Goal: Task Accomplishment & Management: Manage account settings

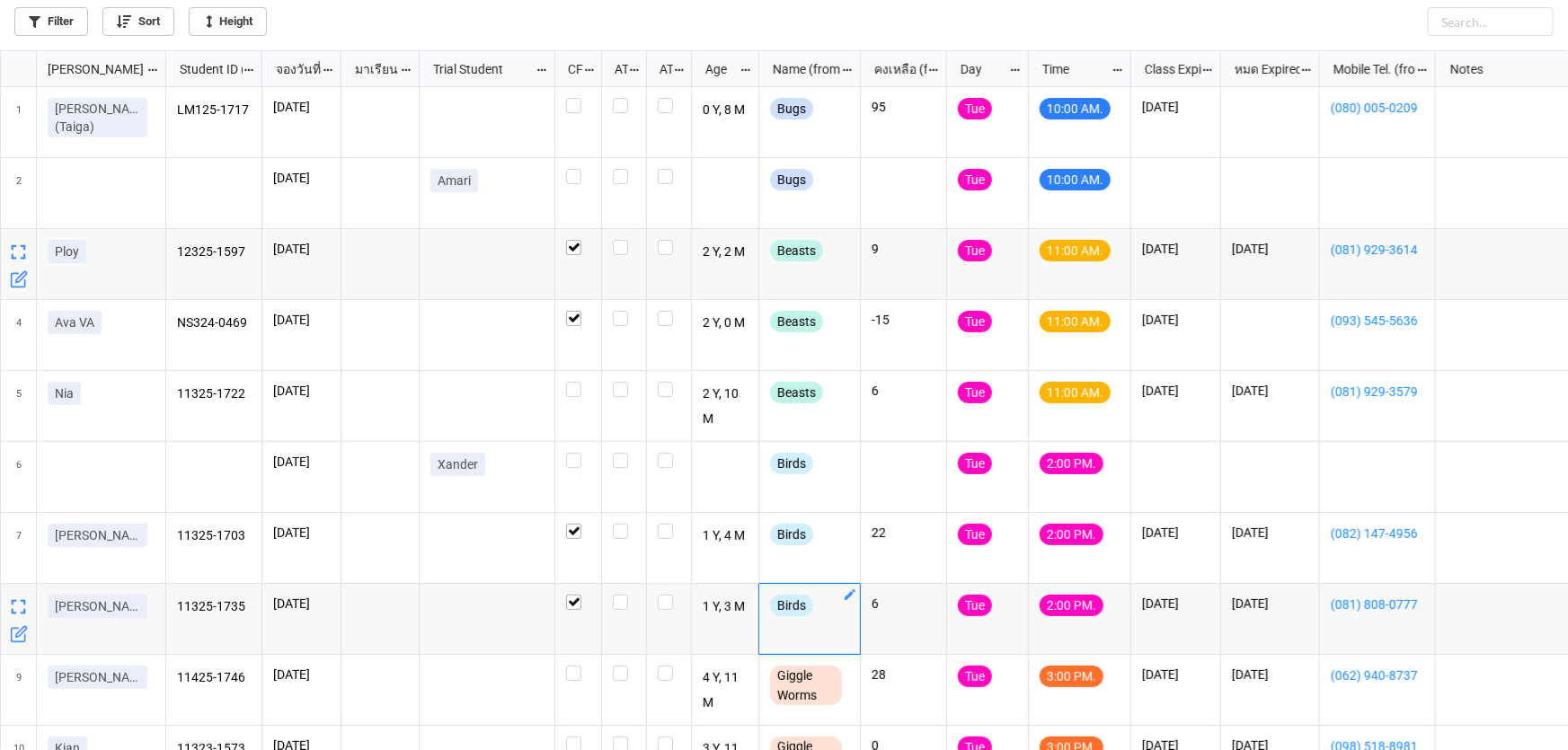
scroll to position [690, 1557]
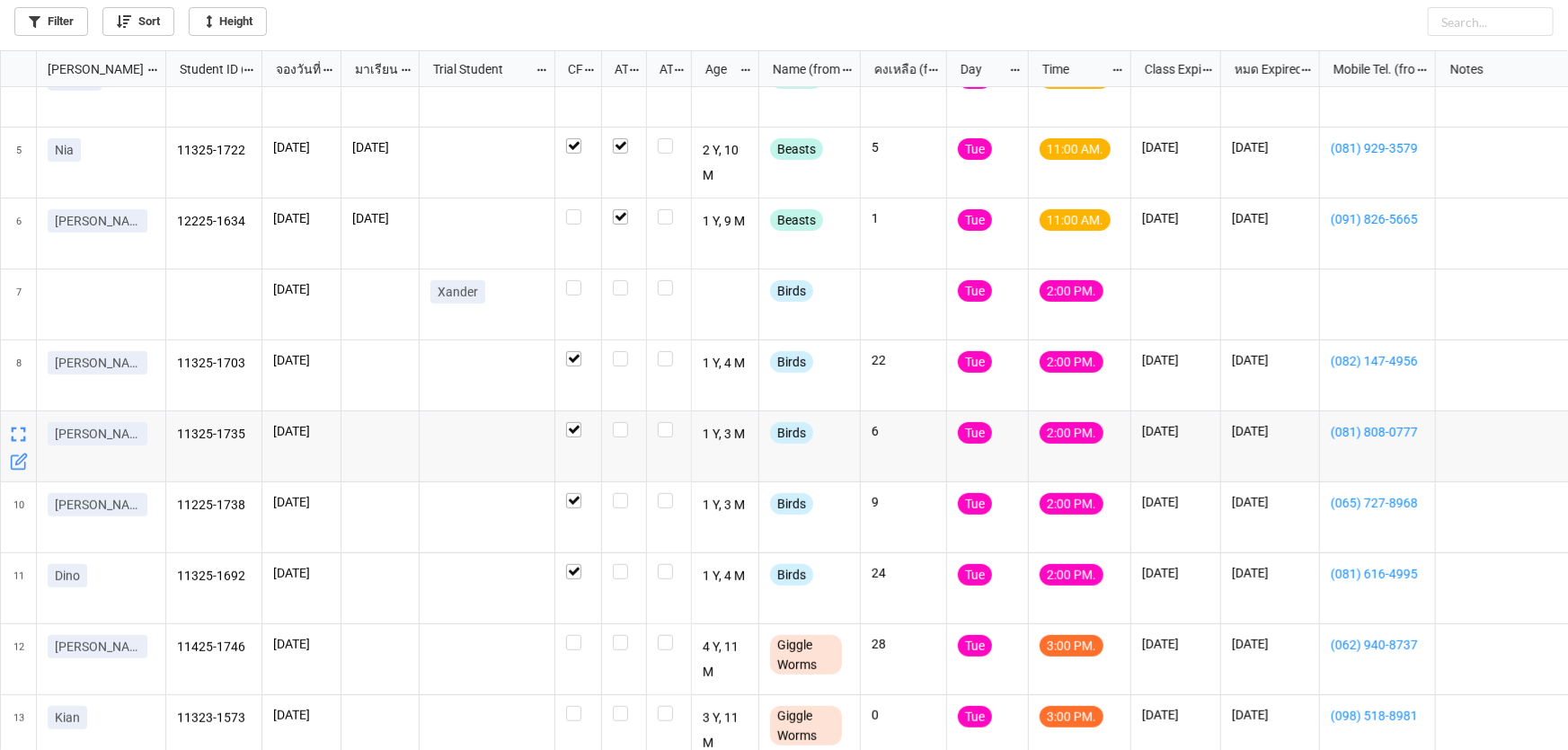
scroll to position [245, 0]
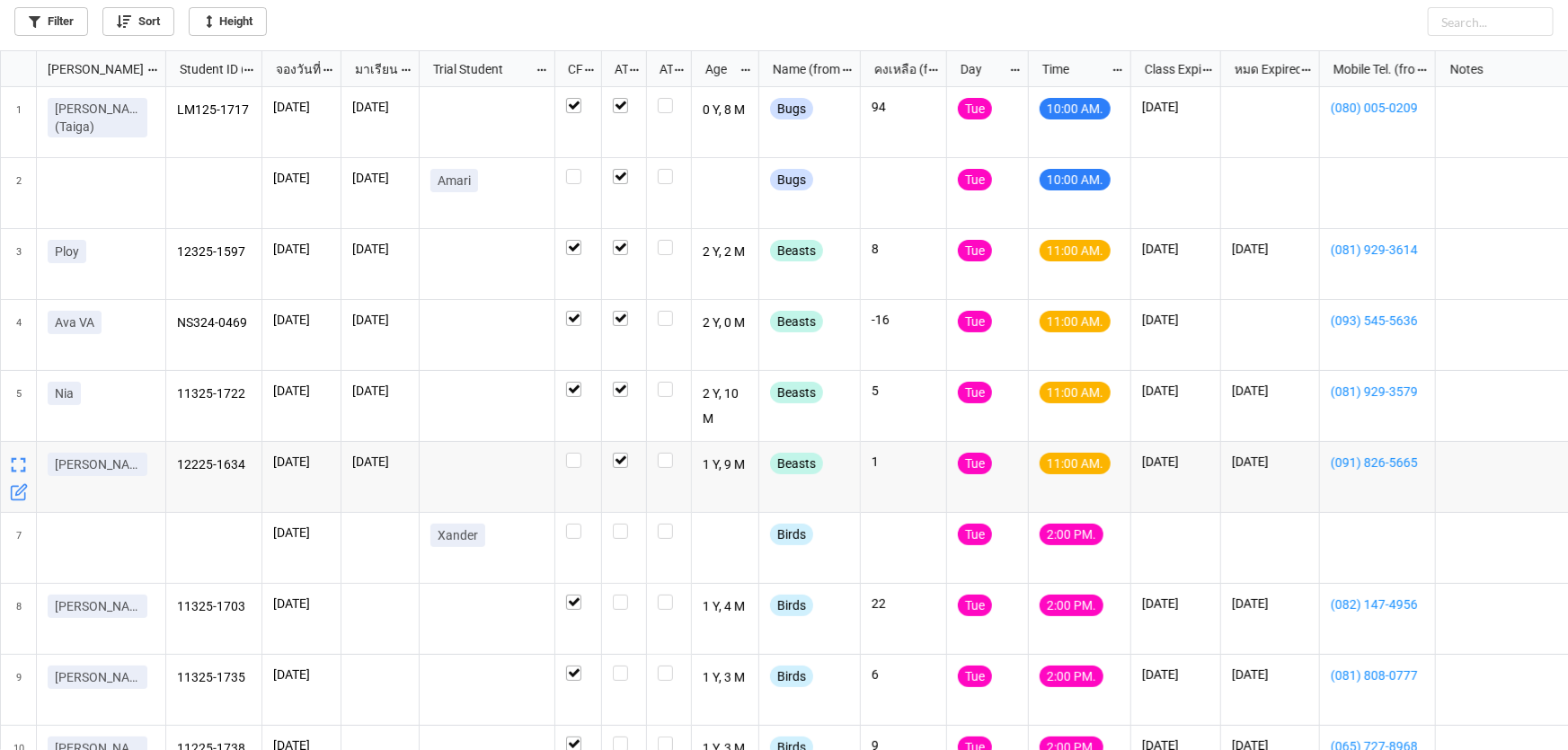
scroll to position [326, 0]
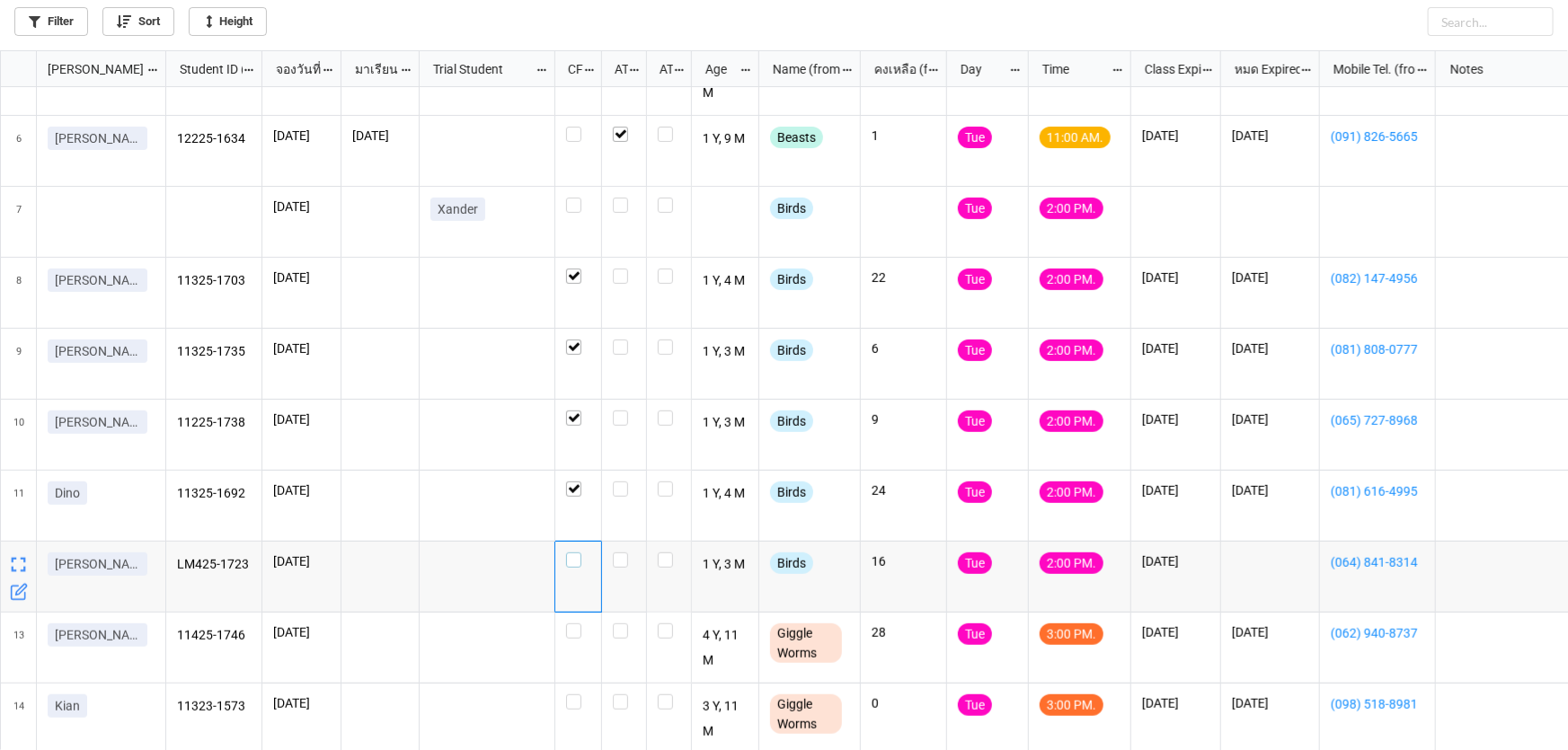
click at [577, 553] on label "grid" at bounding box center [578, 553] width 25 height 0
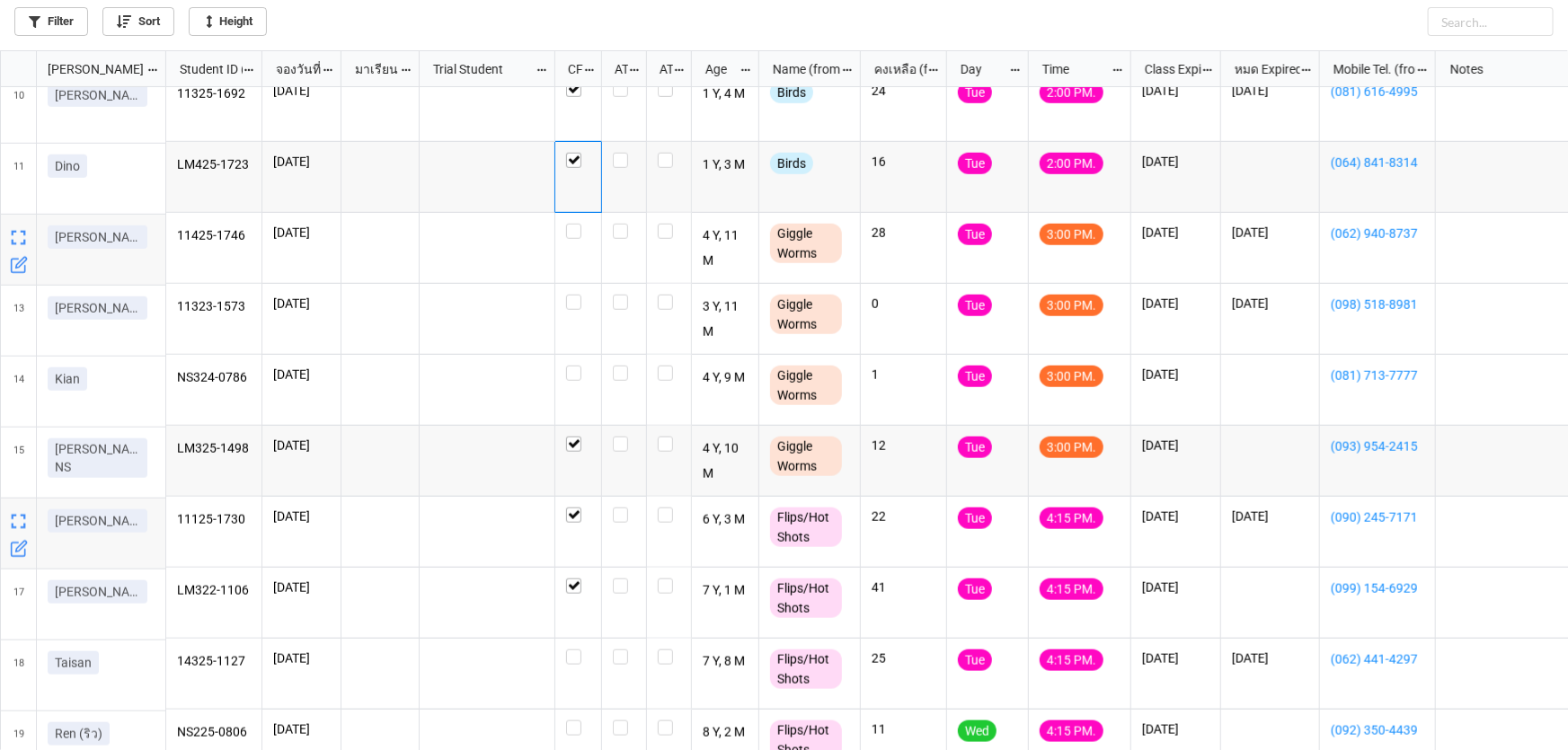
scroll to position [763, 0]
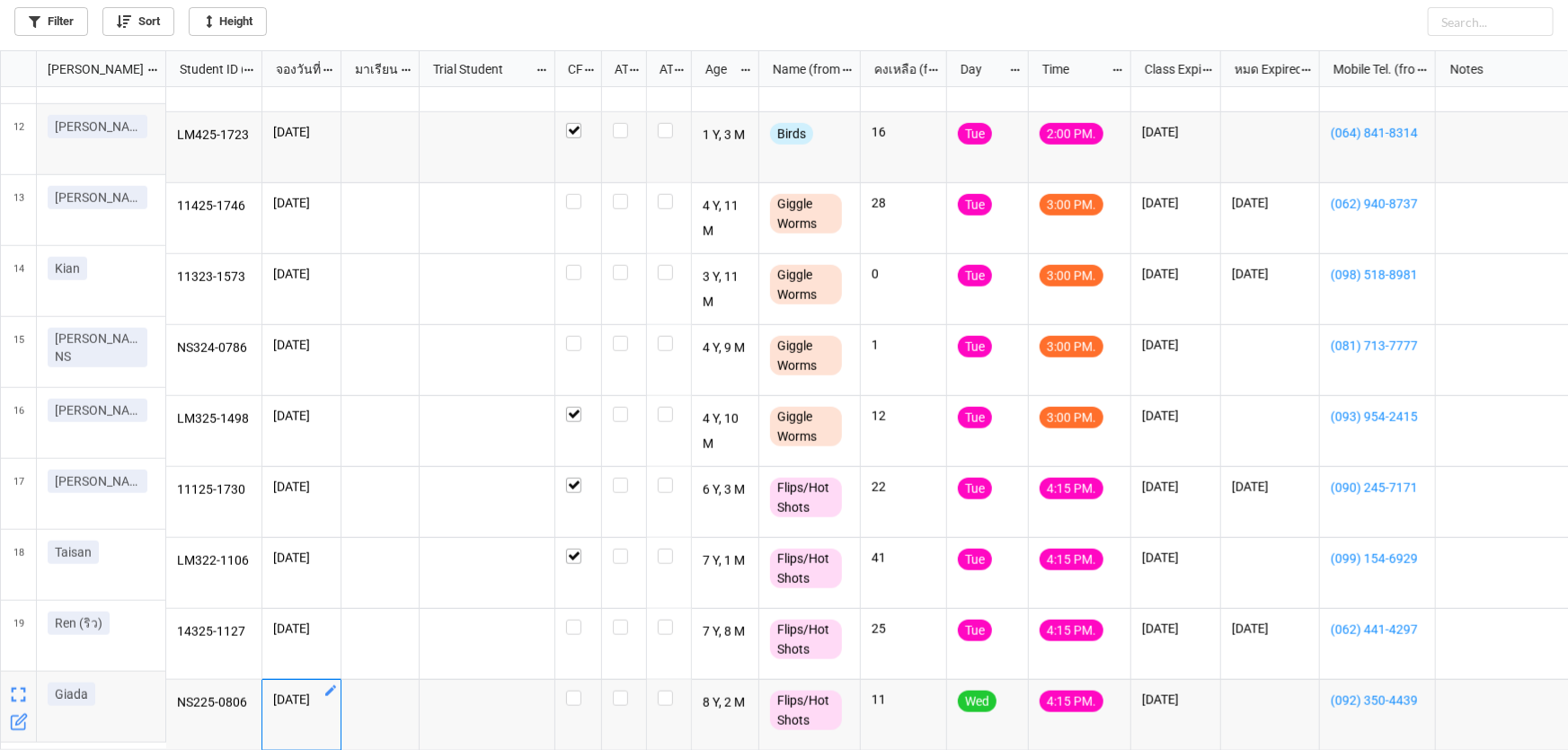
click at [334, 684] on icon "grid" at bounding box center [330, 690] width 14 height 14
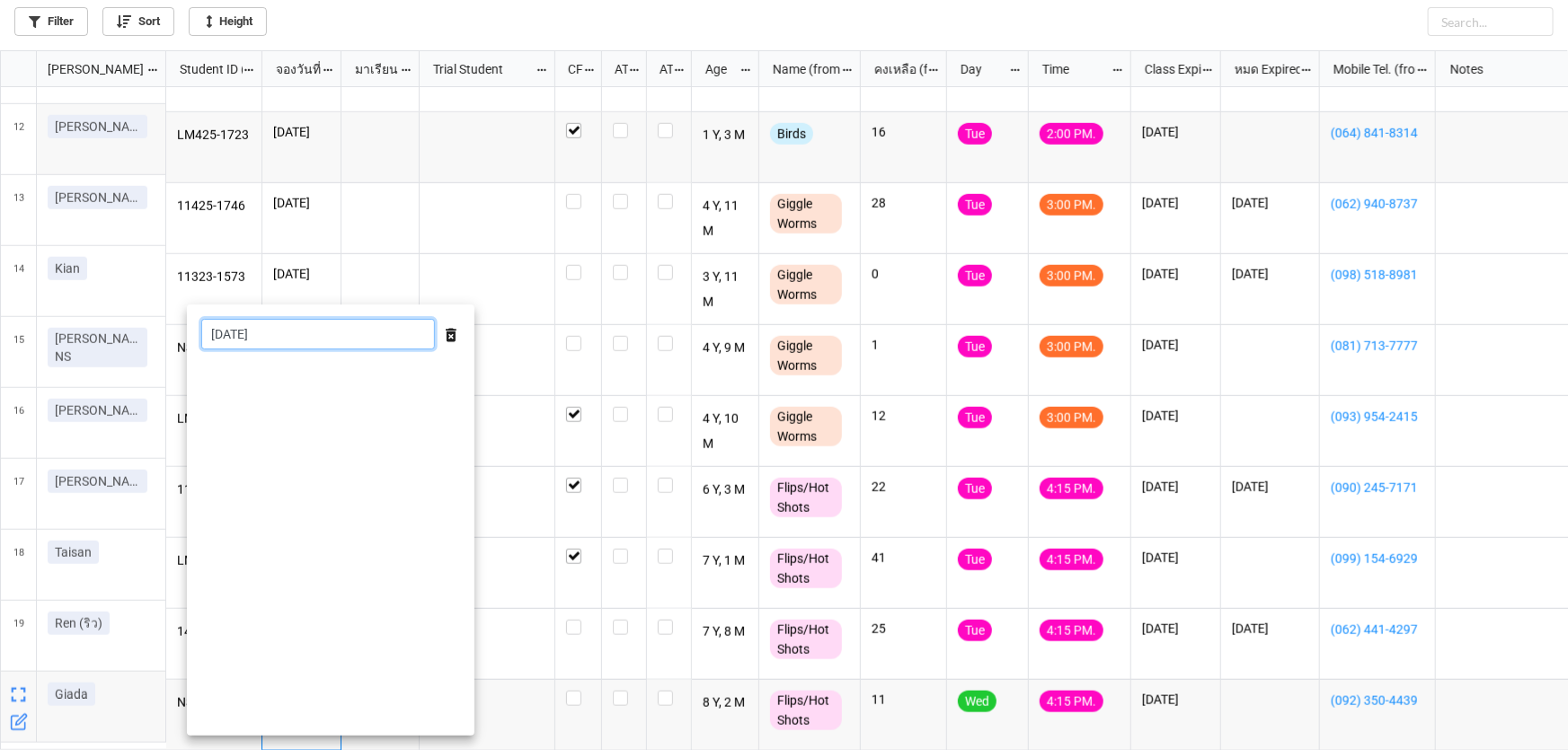
click at [346, 332] on input "[DATE]" at bounding box center [317, 334] width 233 height 30
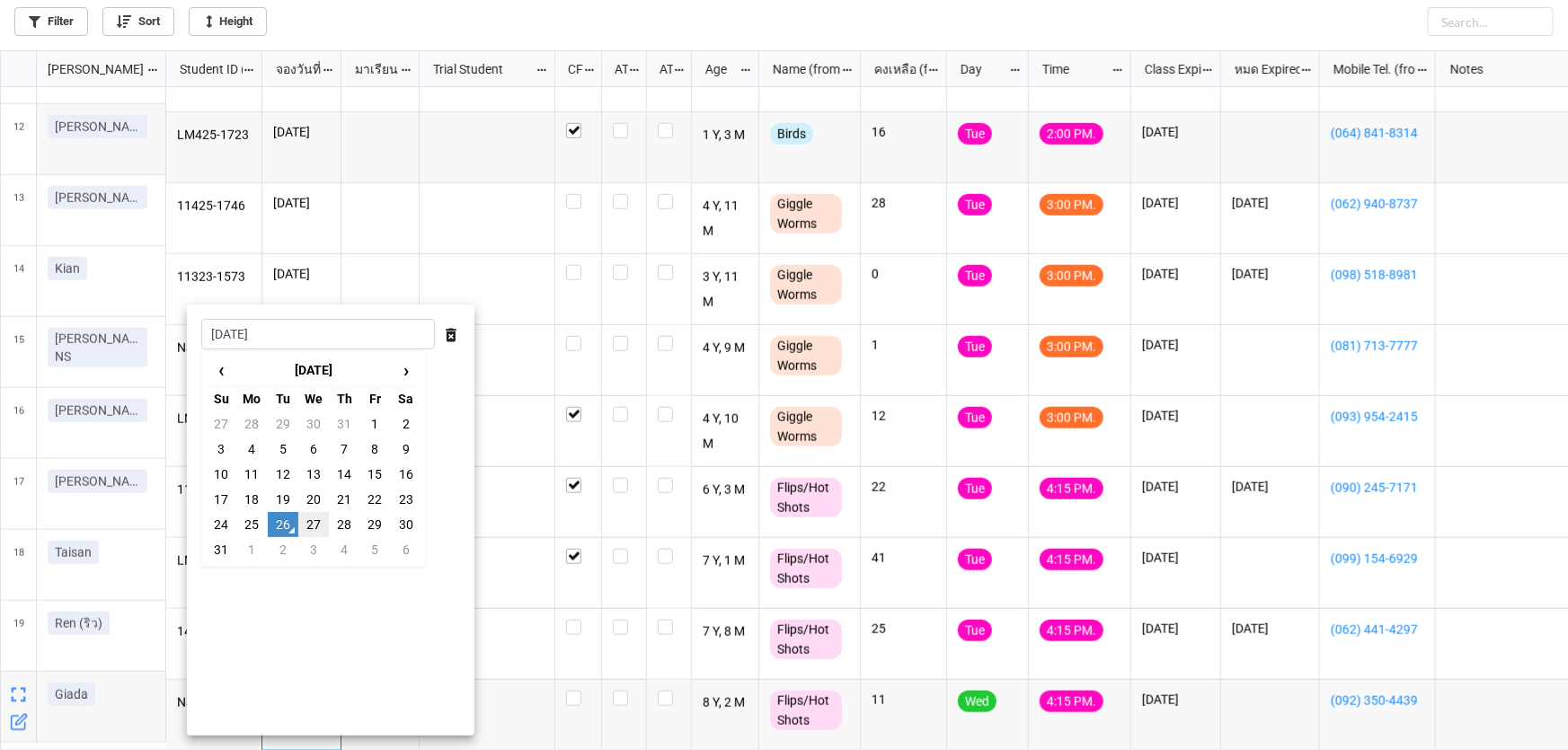
click at [315, 522] on td "27" at bounding box center [314, 524] width 30 height 26
type input "27/8/2025"
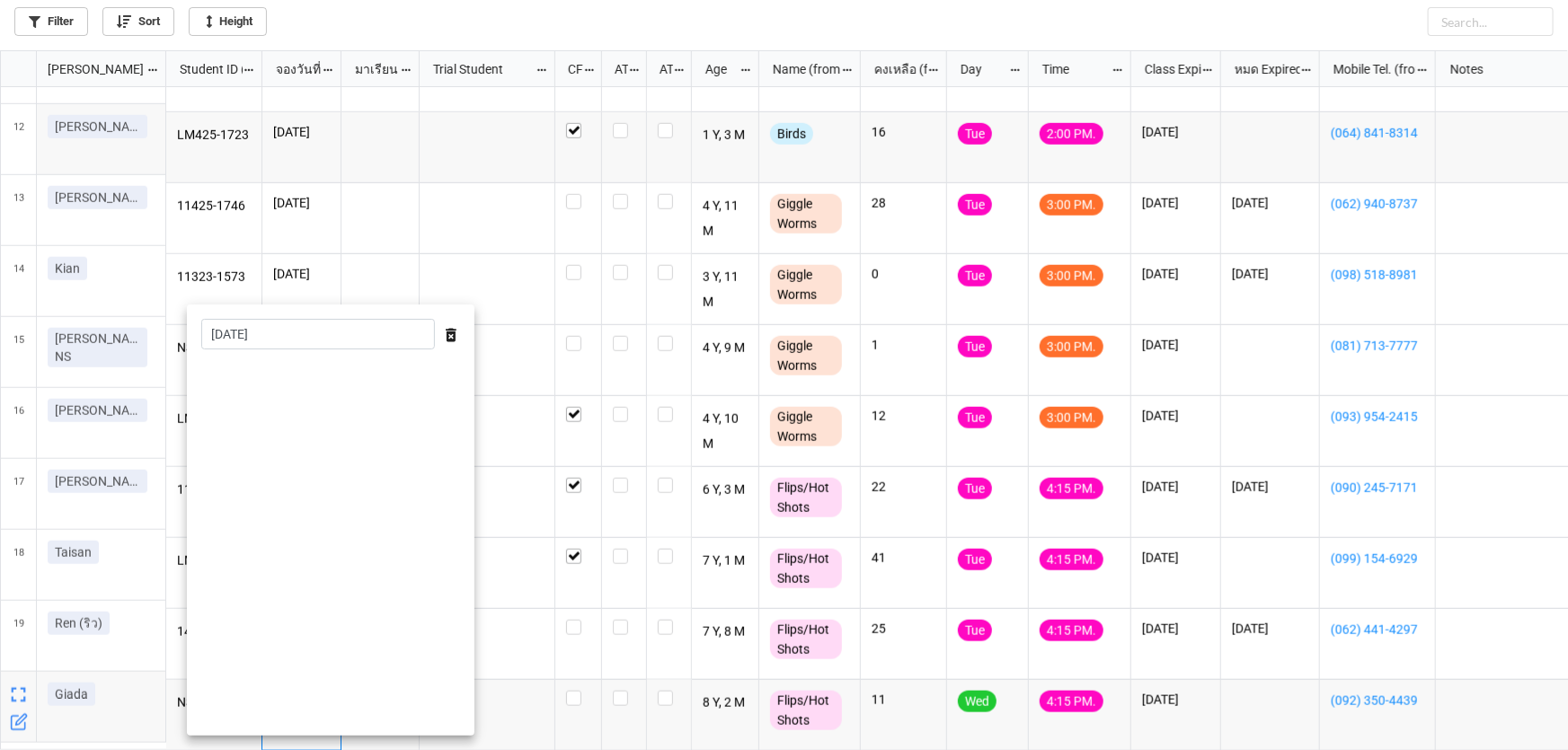
click at [522, 649] on div at bounding box center [784, 375] width 1568 height 750
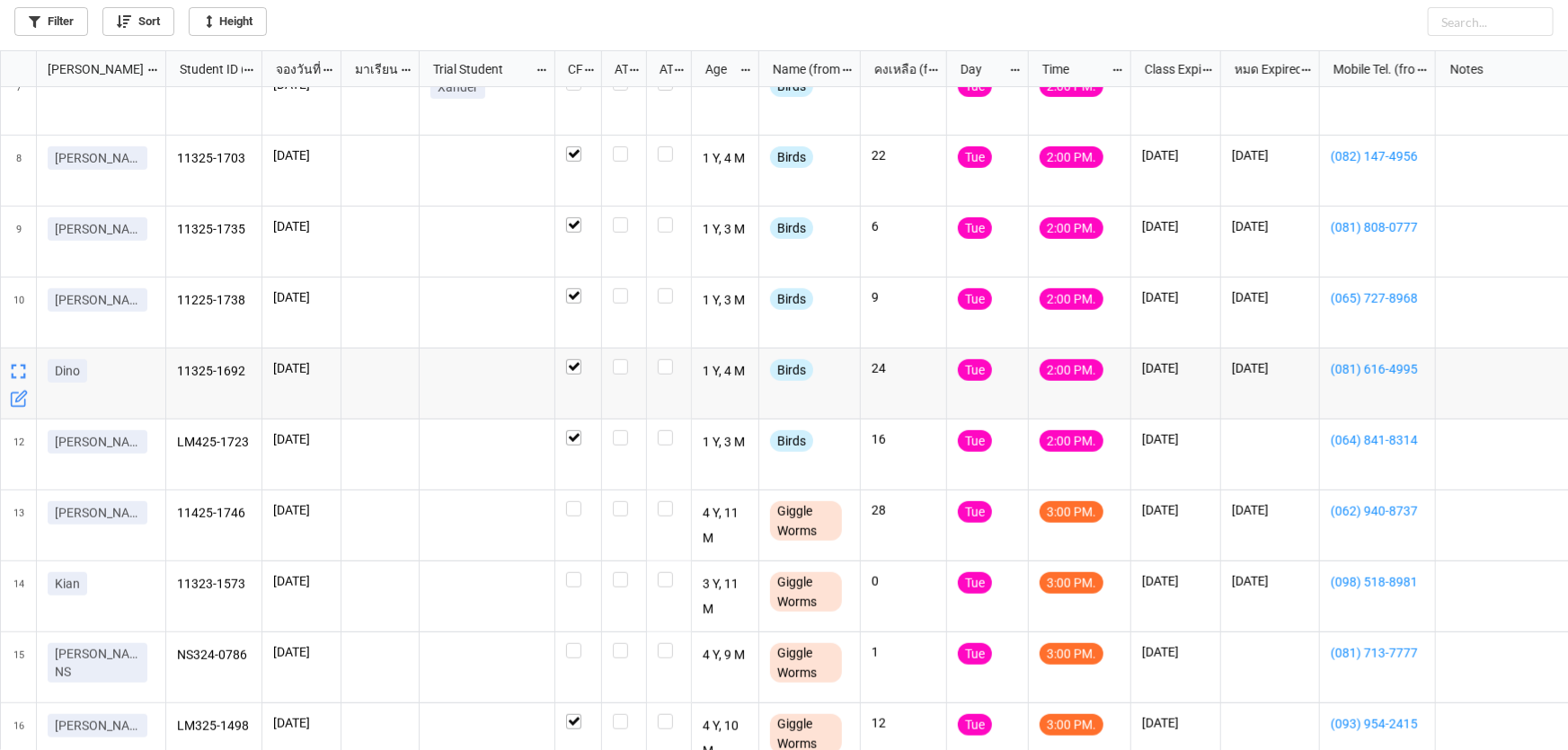
scroll to position [285, 0]
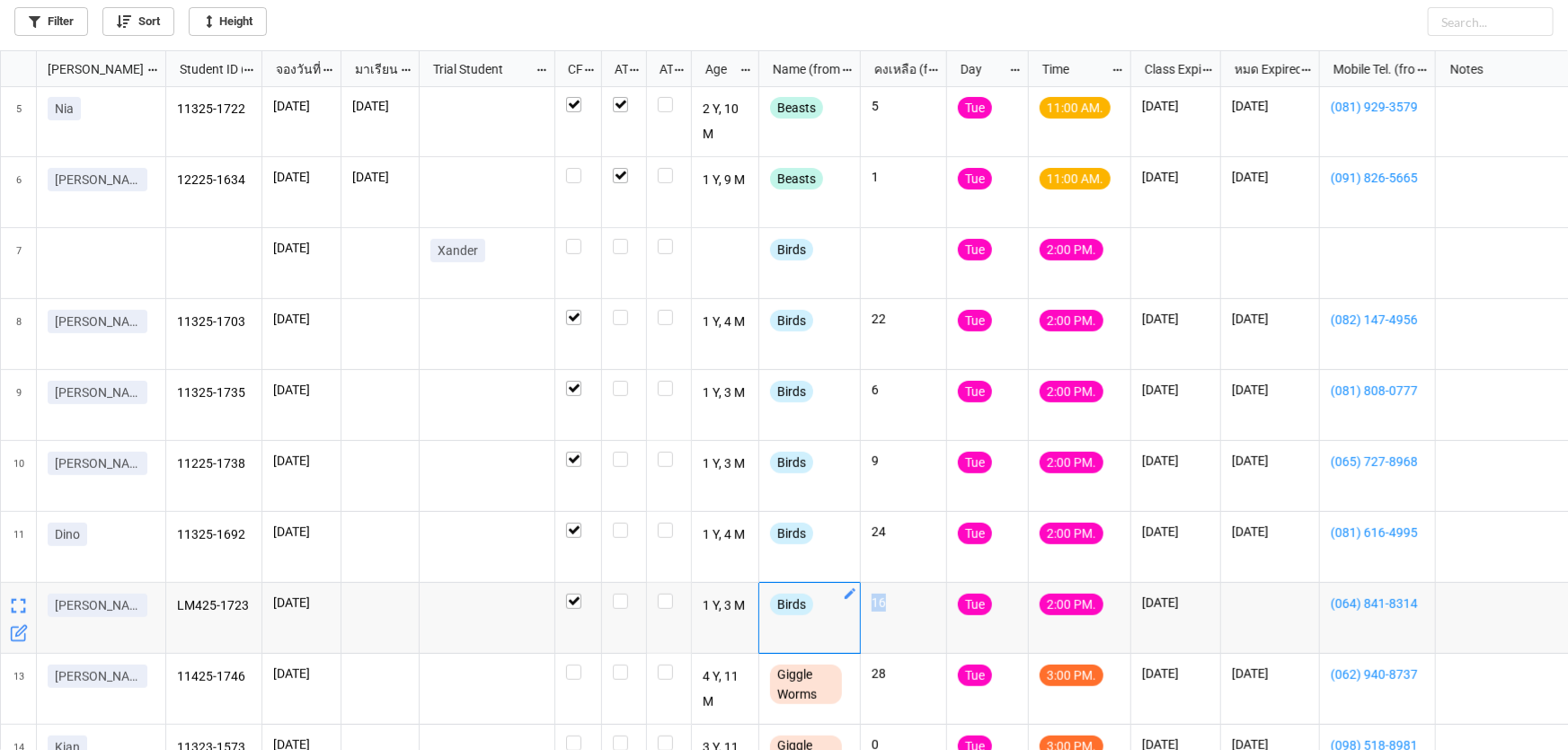
drag, startPoint x: 861, startPoint y: 608, endPoint x: 897, endPoint y: 615, distance: 36.7
click at [891, 618] on div "11325-1722 26/8/2025 26/8/2025 2 Y, 10 M Beasts 5 Tue 11:00 AM. 26/9/2025 26/5/…" at bounding box center [902, 477] width 1473 height 1349
copy div "16"
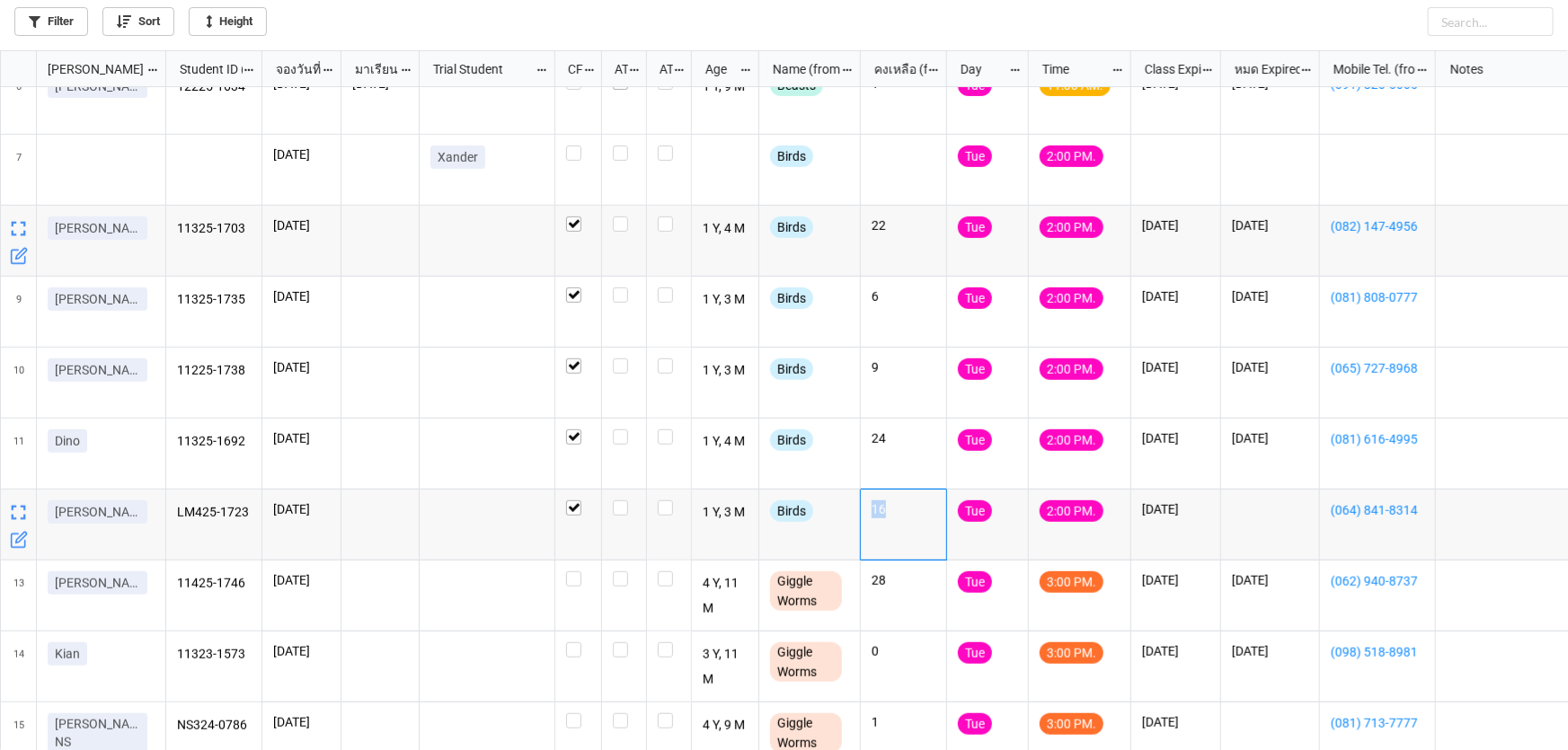
scroll to position [366, 0]
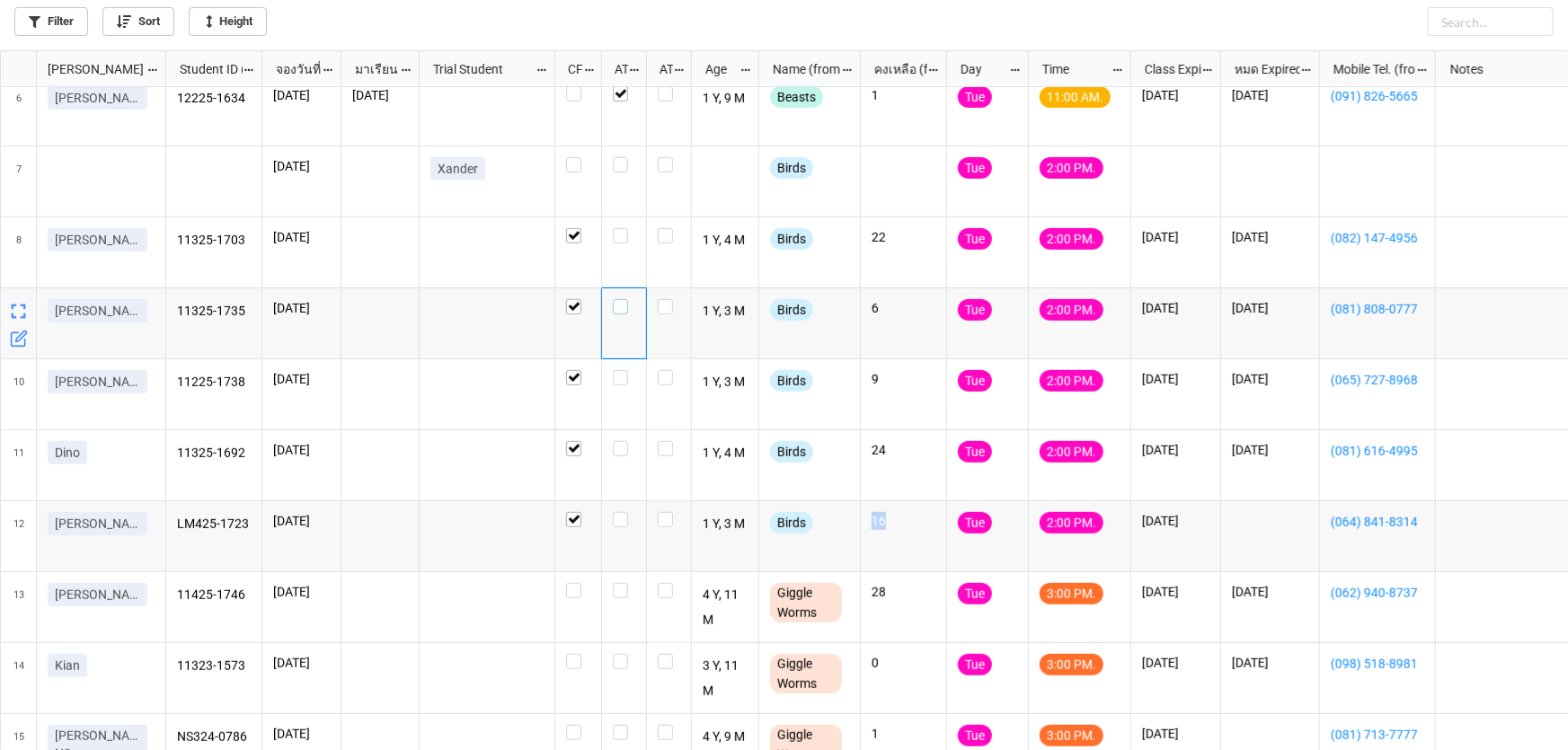
click at [620, 299] on label "grid" at bounding box center [624, 299] width 23 height 0
click at [631, 558] on div "grid" at bounding box center [624, 537] width 45 height 71
click at [620, 441] on label "grid" at bounding box center [624, 441] width 23 height 0
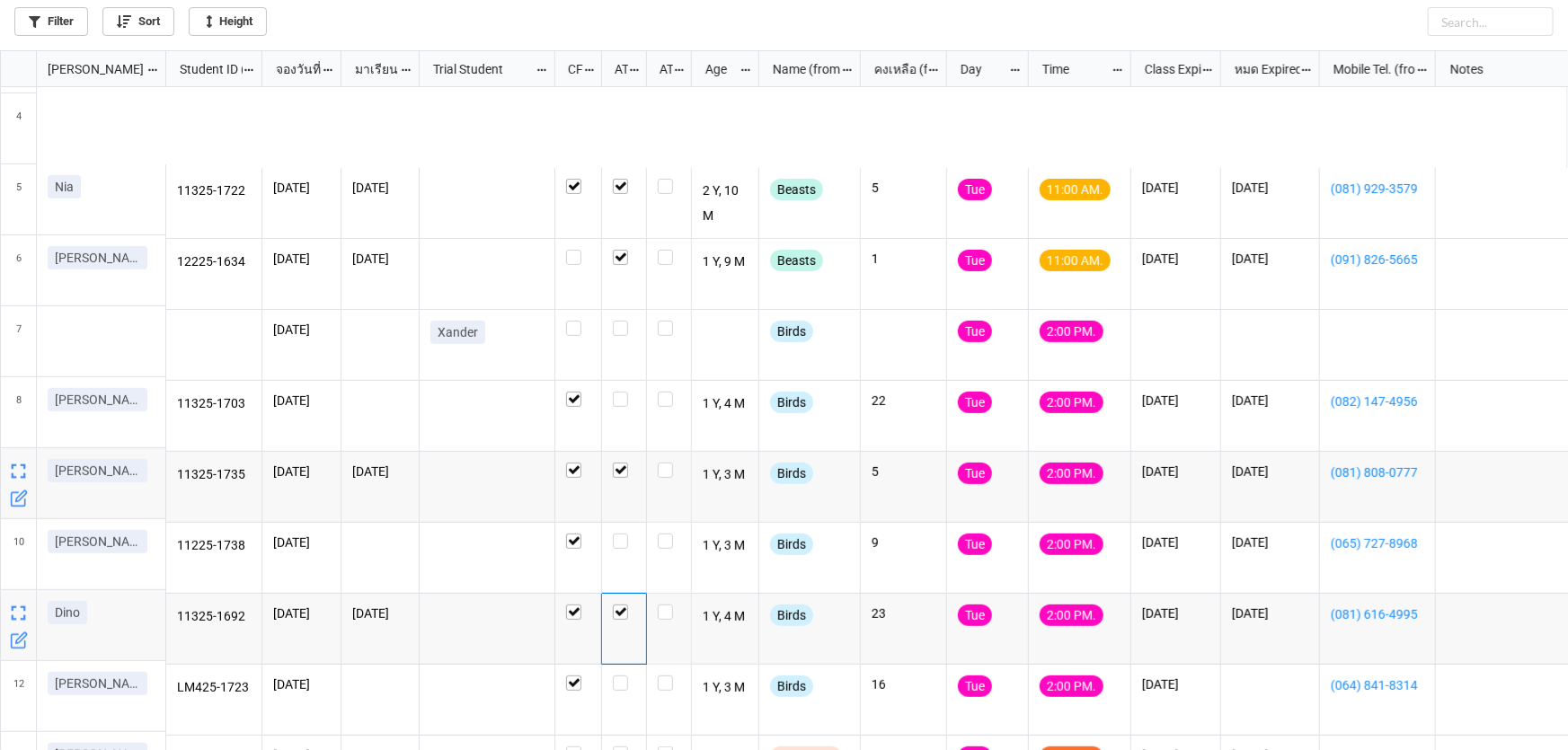
scroll to position [203, 0]
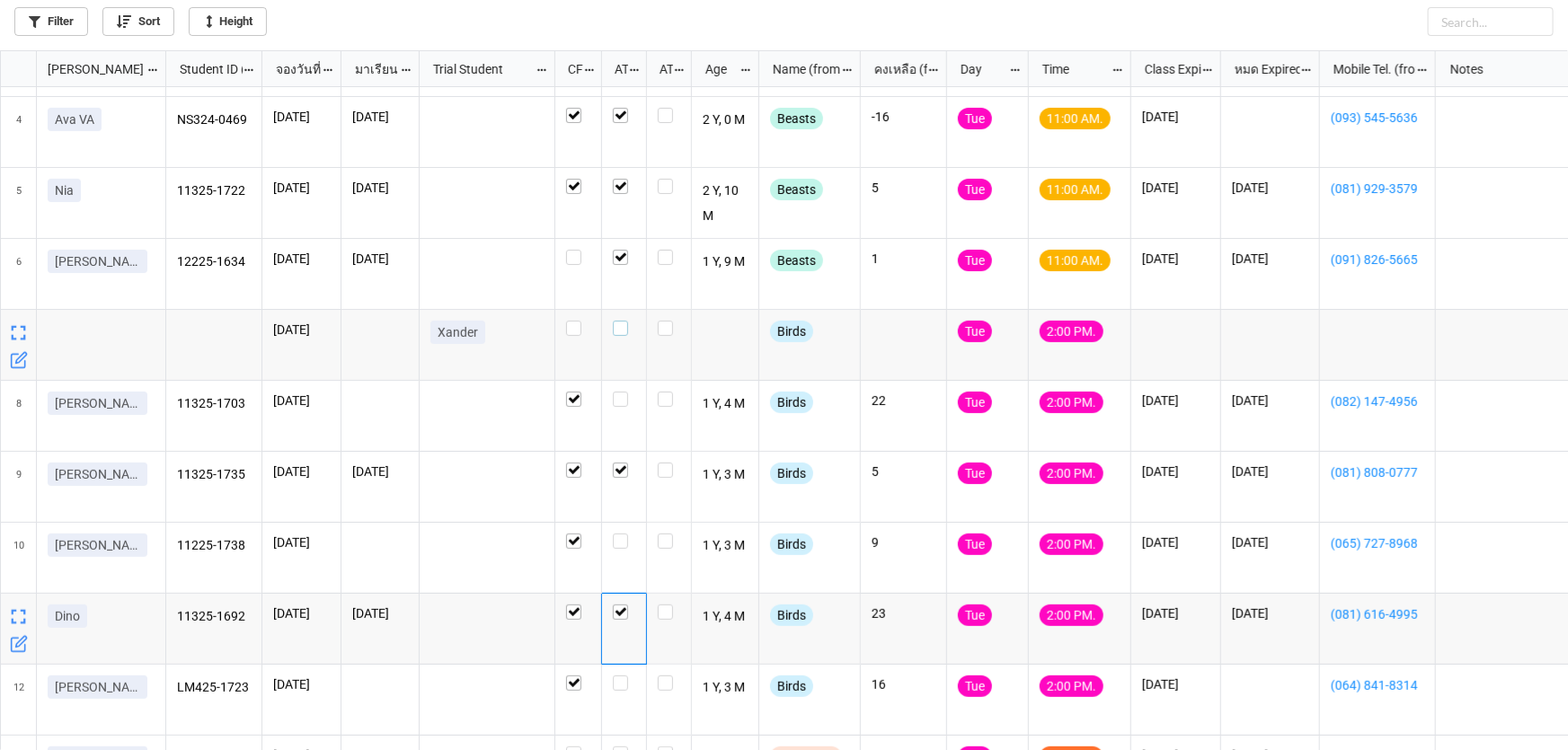
click at [621, 321] on label "grid" at bounding box center [624, 321] width 23 height 0
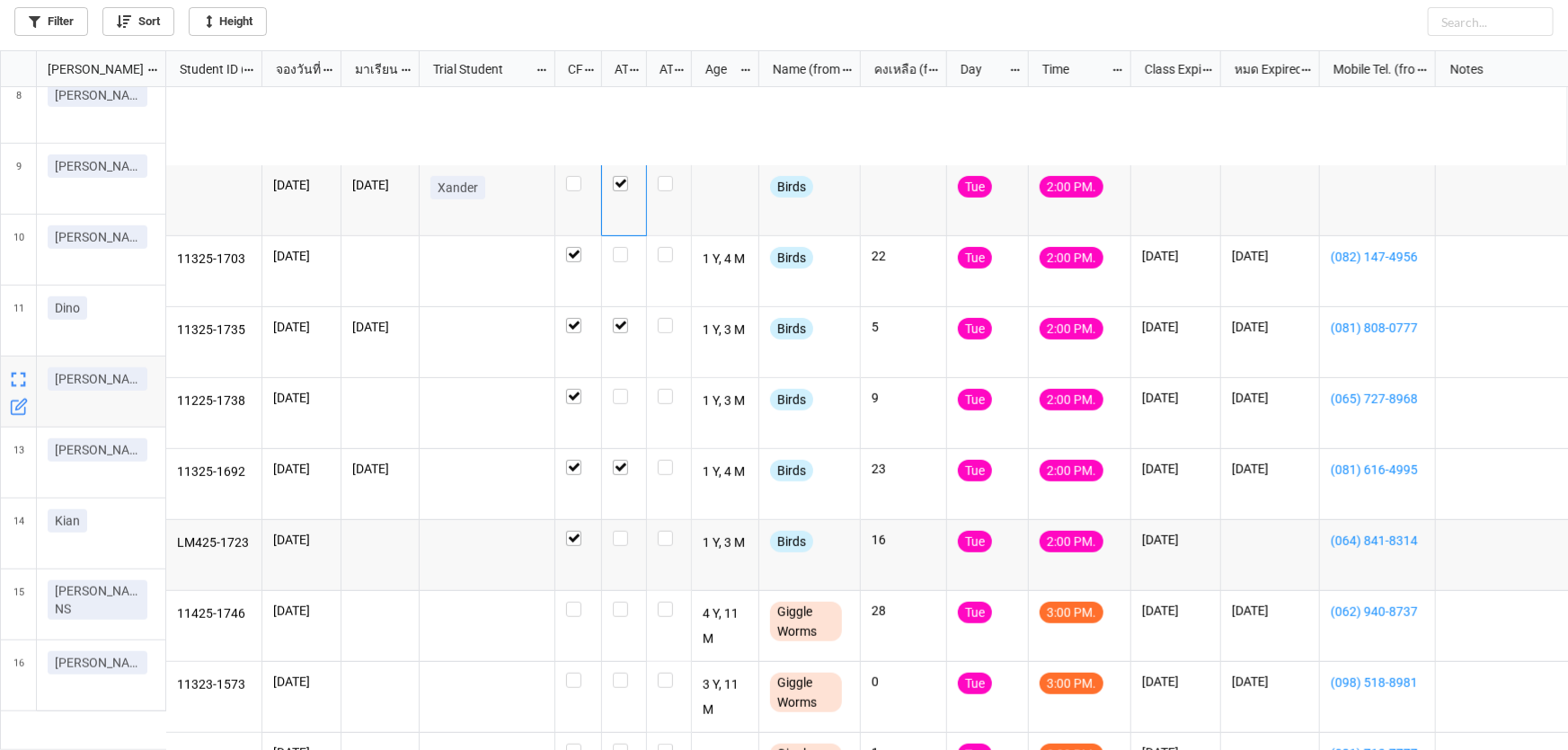
scroll to position [348, 0]
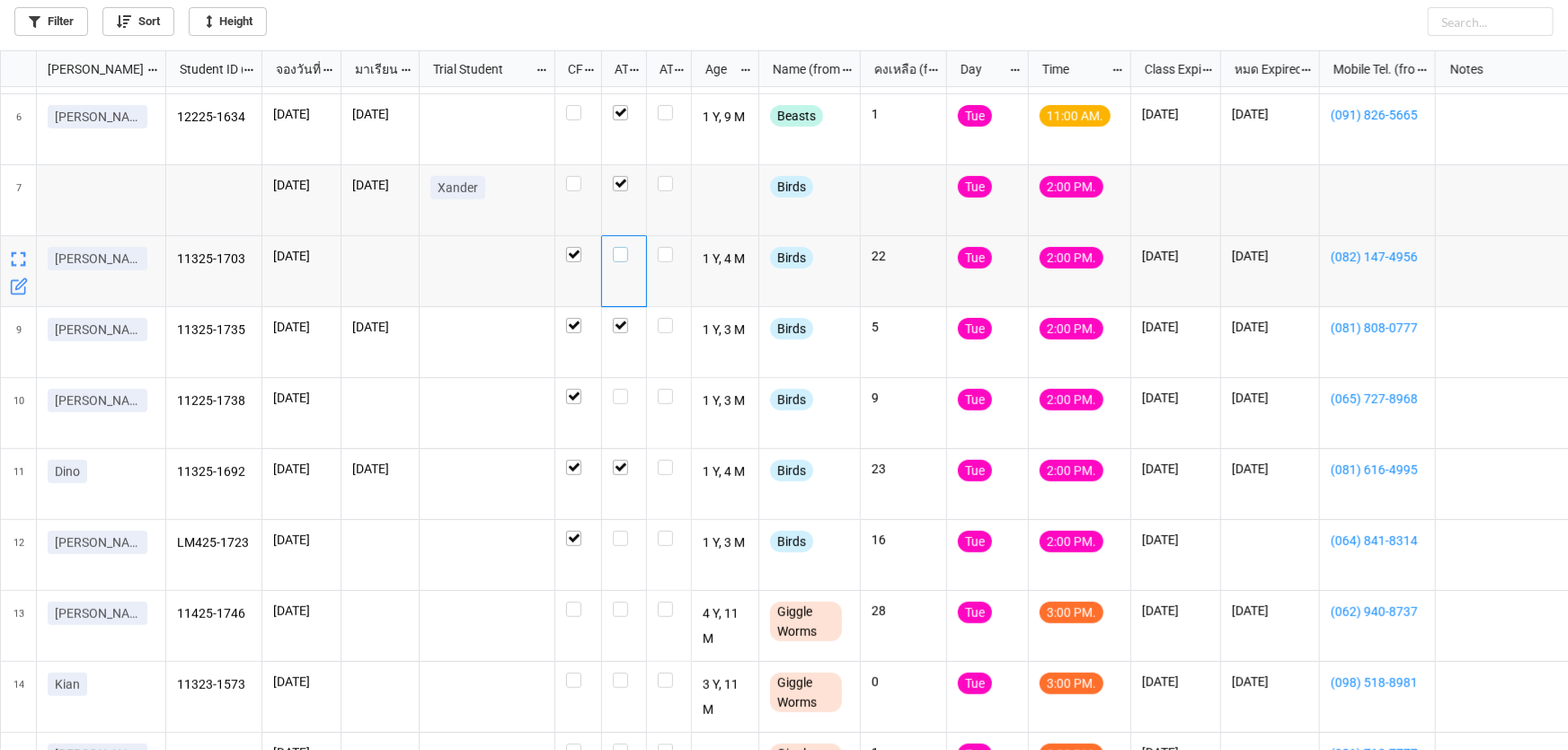
click at [613, 247] on label "grid" at bounding box center [624, 247] width 23 height 0
click at [620, 389] on label "grid" at bounding box center [624, 389] width 23 height 0
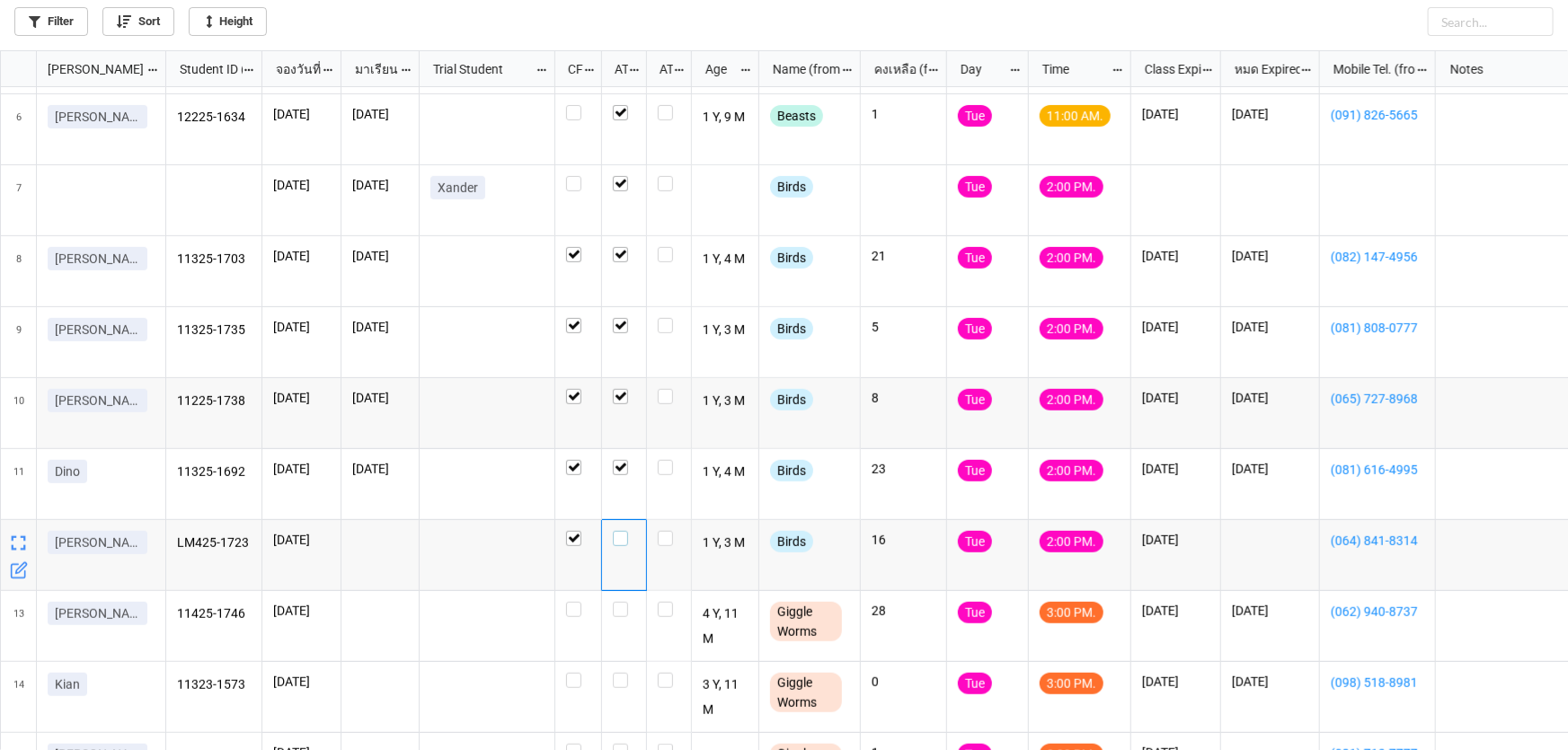
click at [621, 531] on label "grid" at bounding box center [624, 531] width 23 height 0
click at [621, 389] on label "grid" at bounding box center [624, 389] width 23 height 0
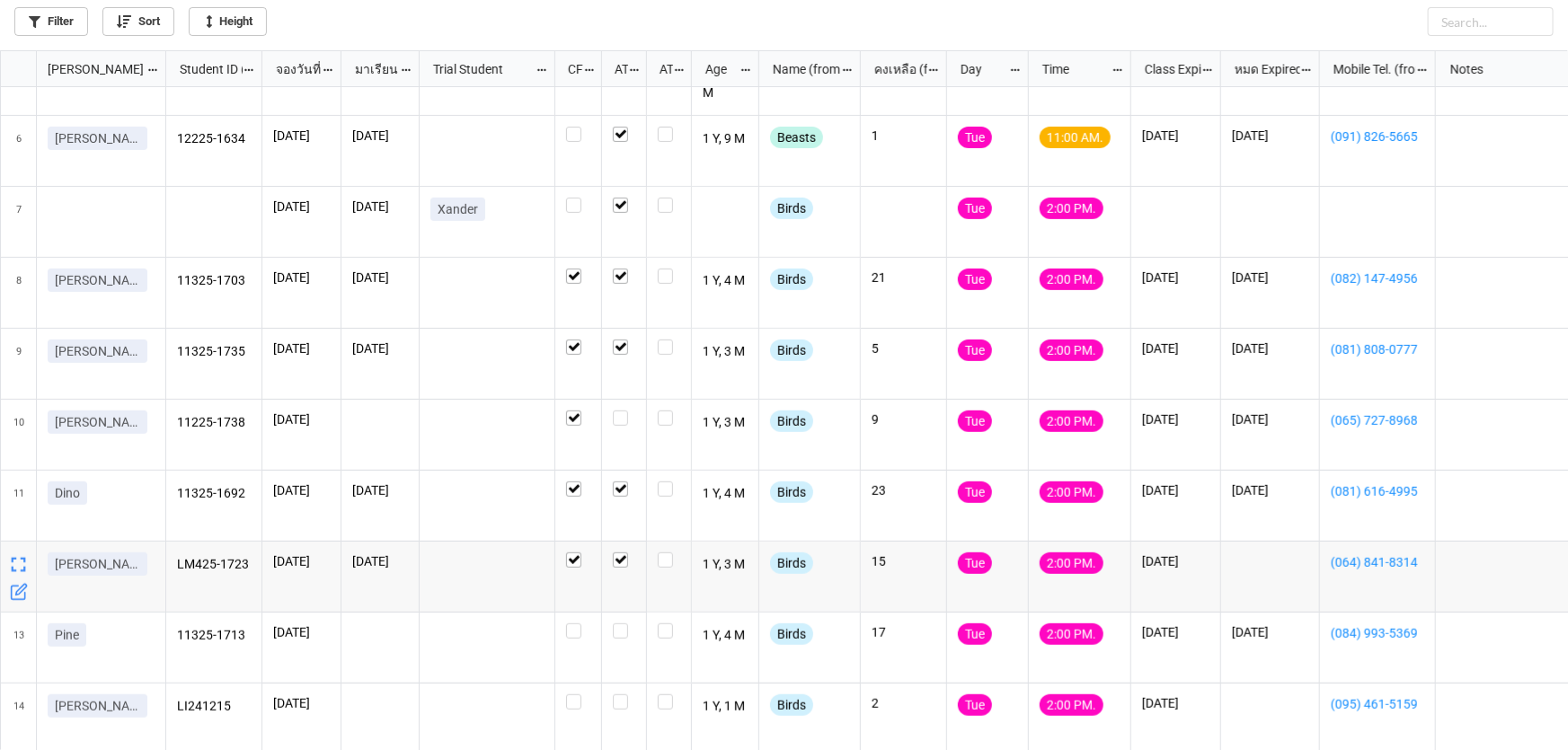
scroll to position [571, 0]
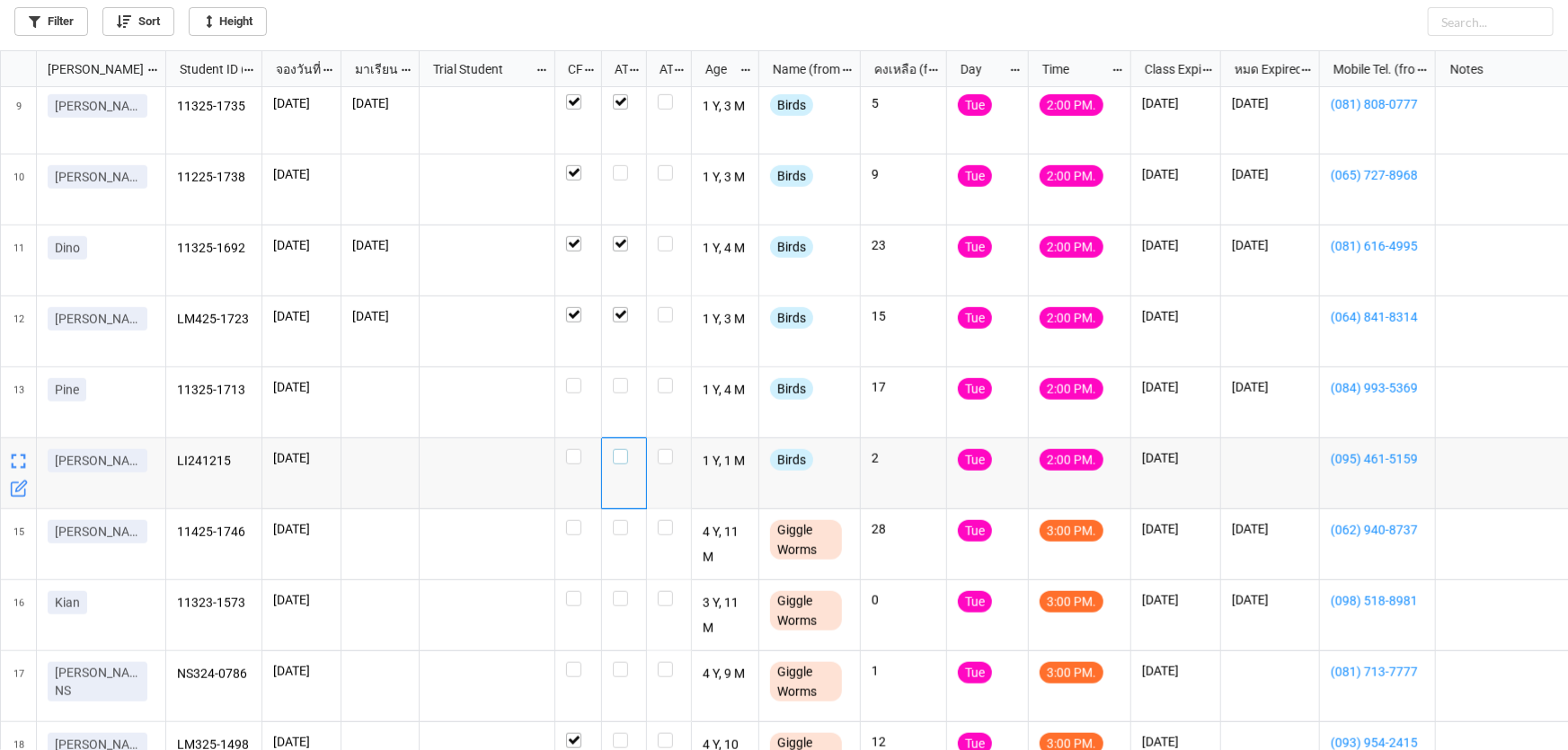
click at [616, 450] on label "grid" at bounding box center [624, 450] width 23 height 0
click at [620, 378] on label "grid" at bounding box center [624, 378] width 23 height 0
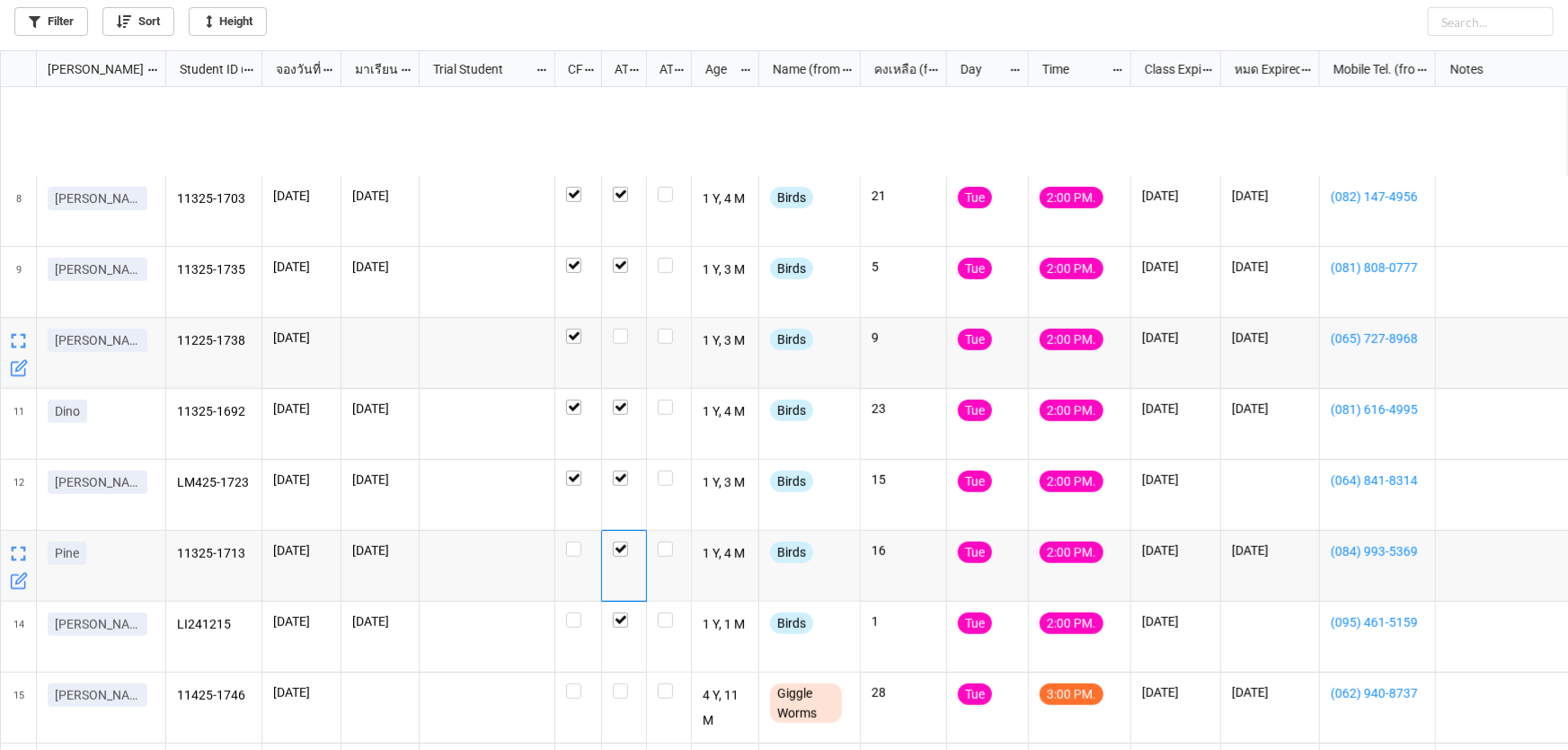
scroll to position [0, 0]
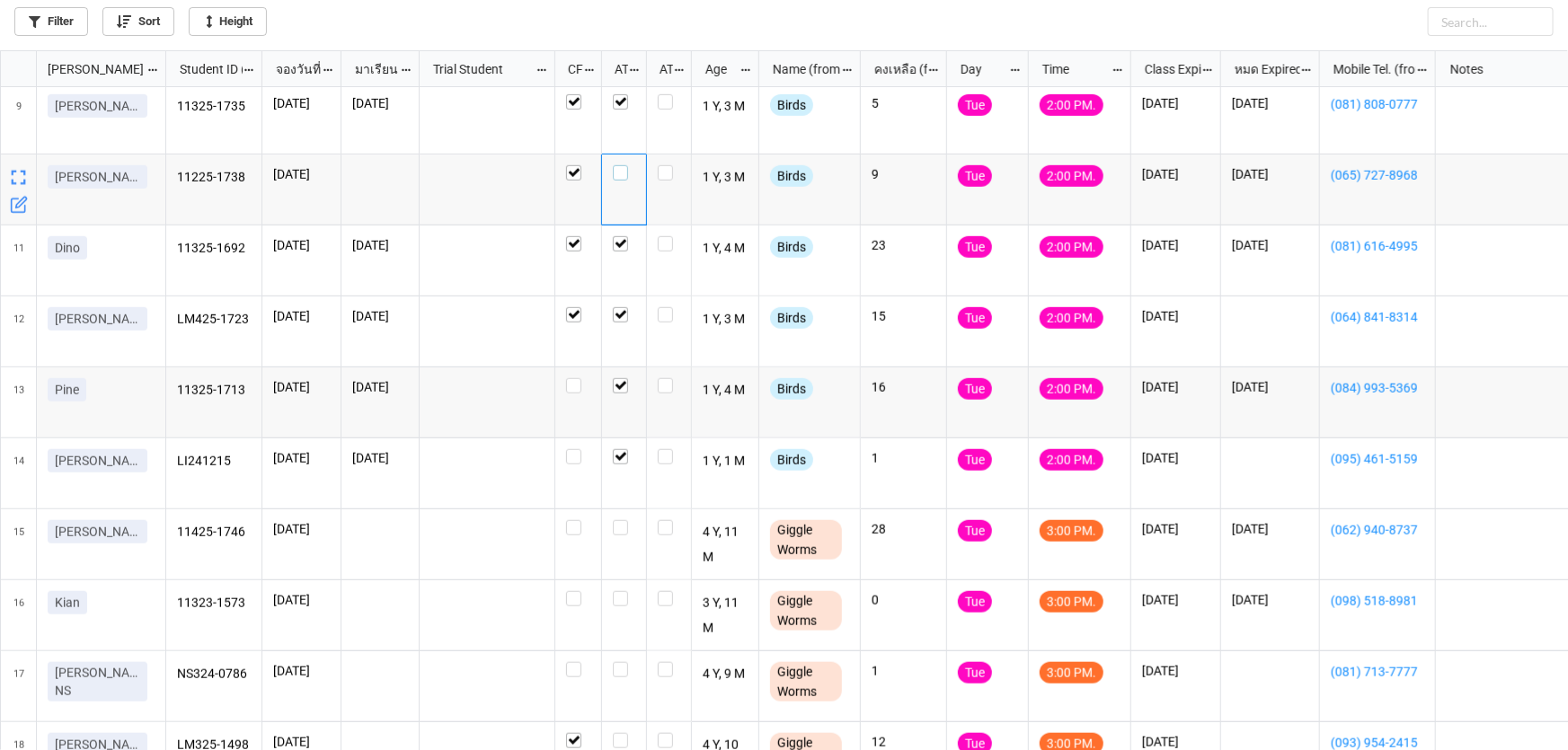
click at [617, 165] on label "grid" at bounding box center [624, 165] width 23 height 0
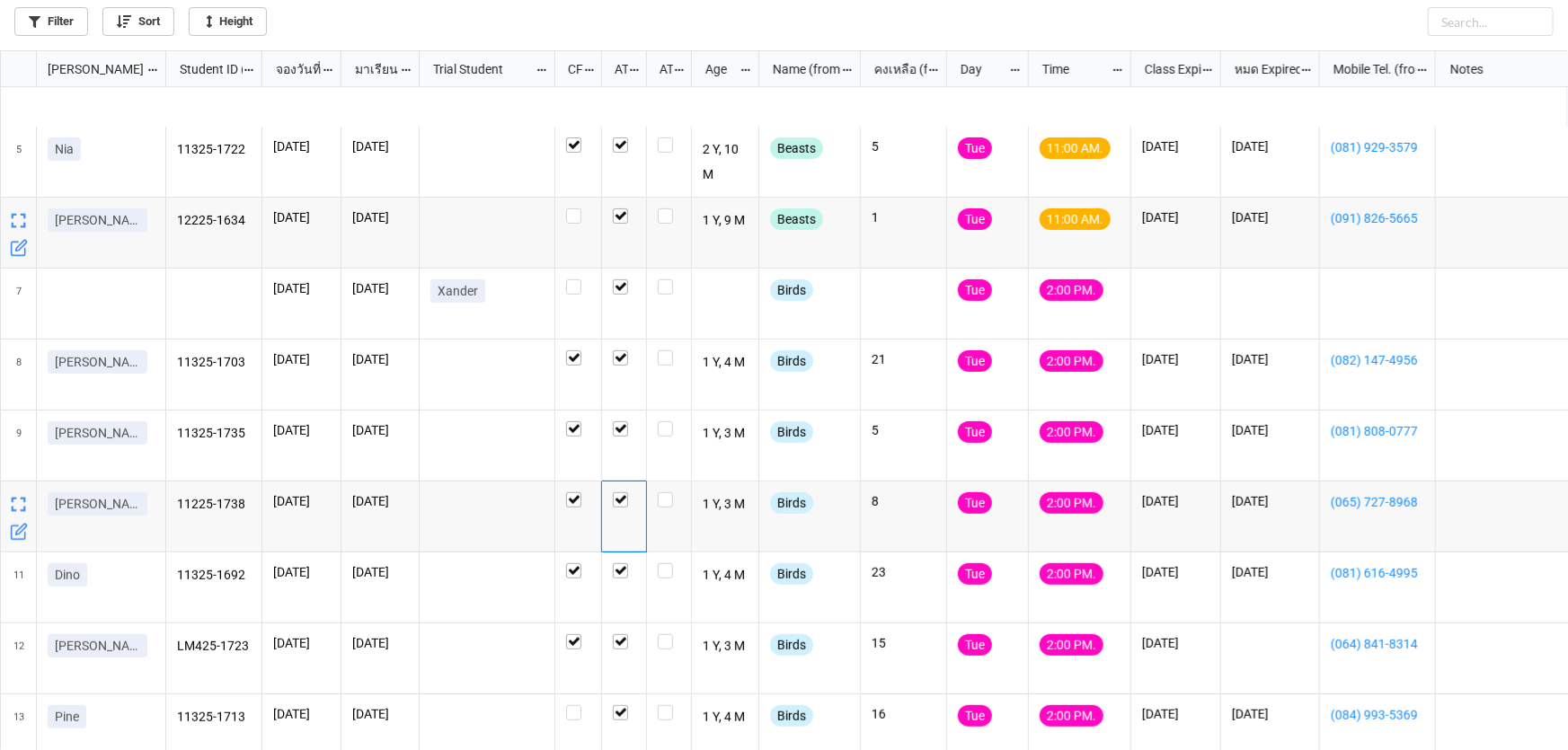
scroll to position [653, 0]
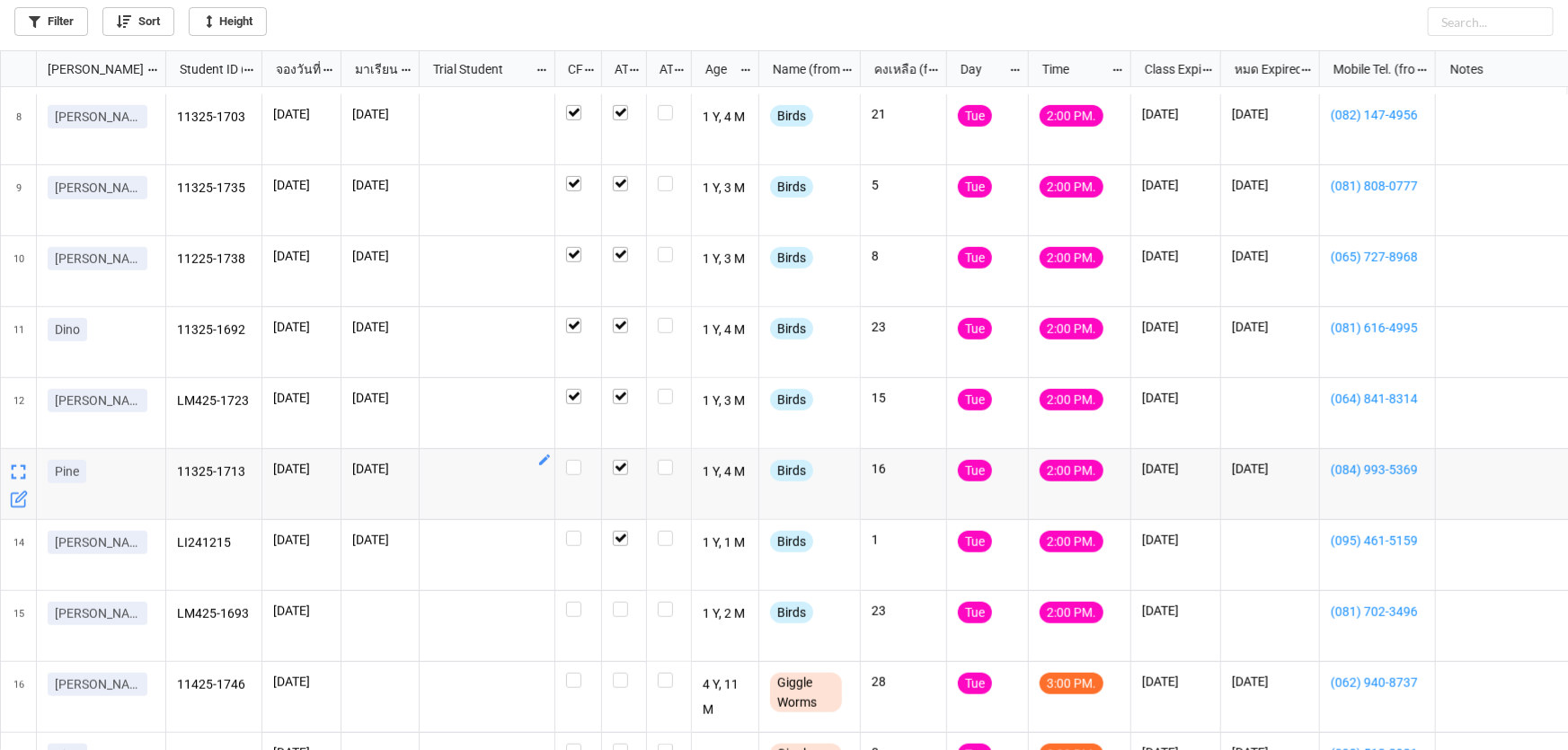
scroll to position [817, 0]
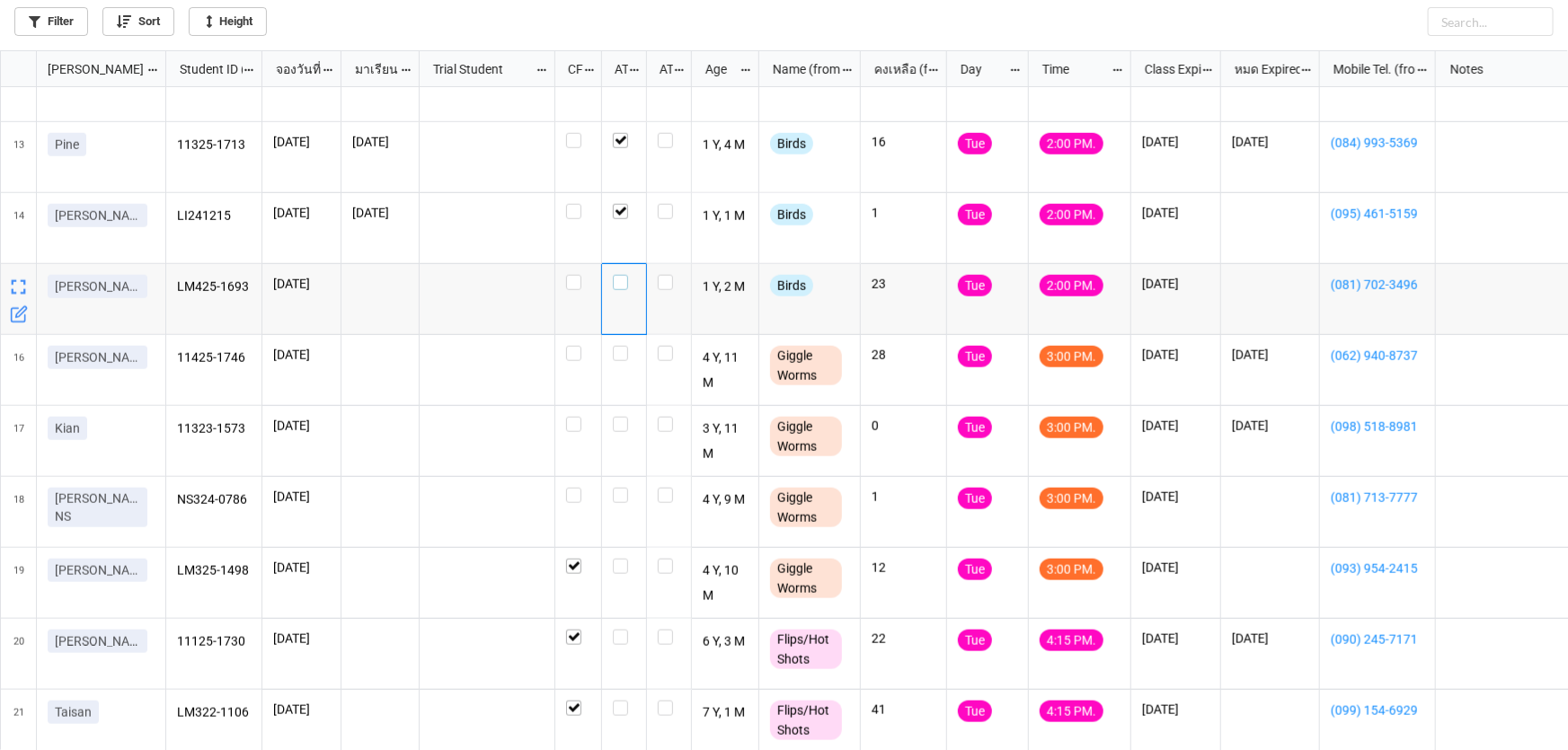
click at [618, 275] on label "grid" at bounding box center [624, 275] width 23 height 0
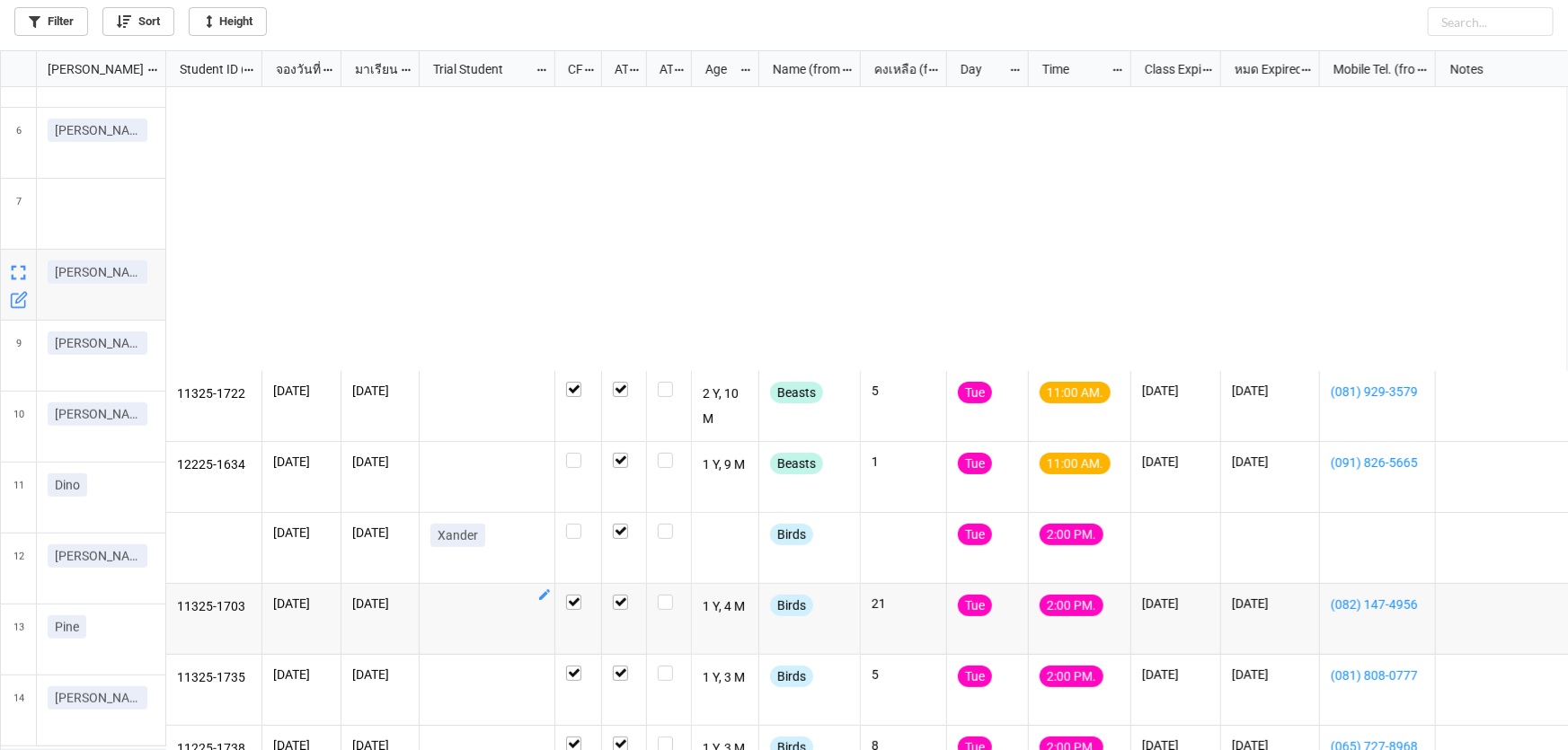
scroll to position [0, 0]
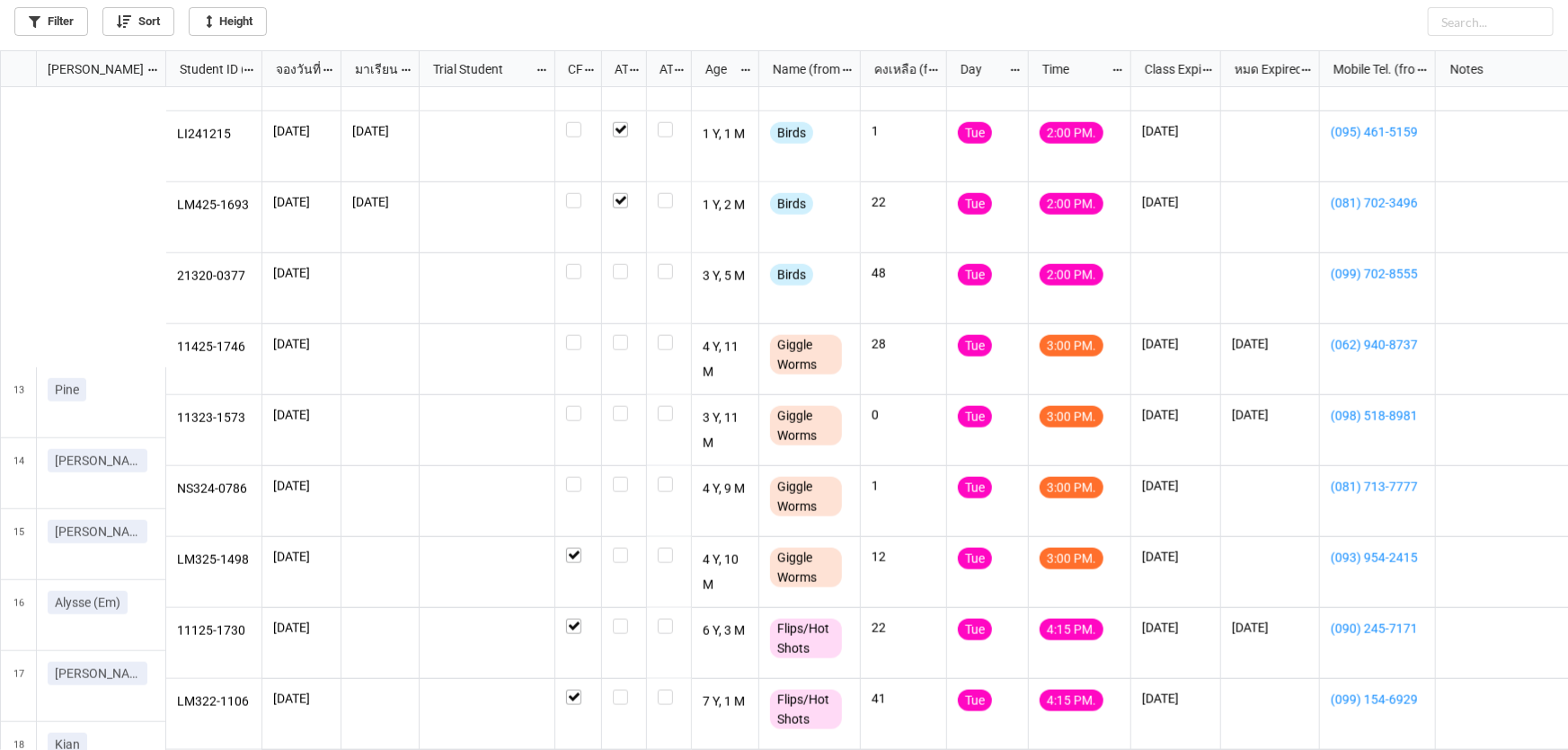
scroll to position [898, 0]
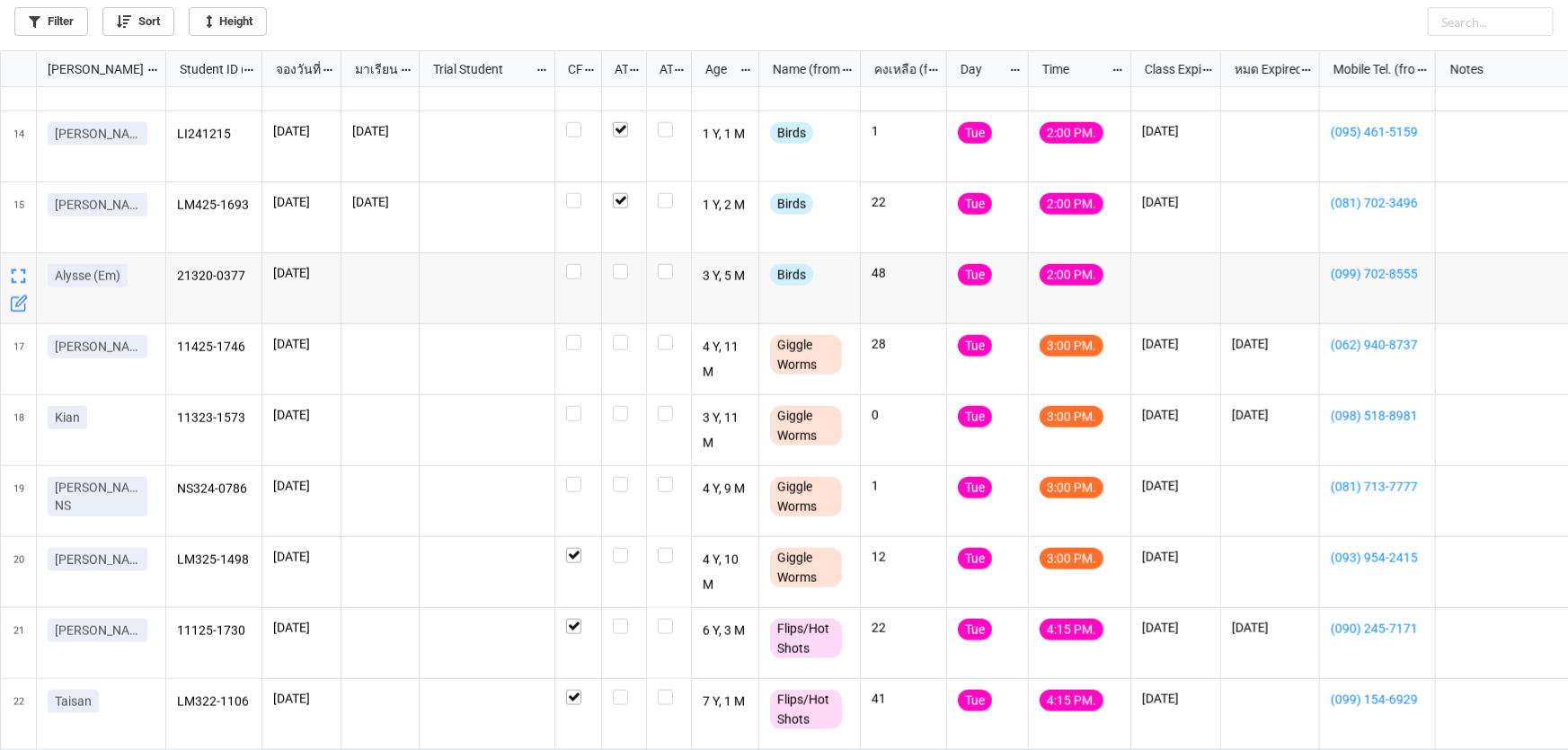
drag, startPoint x: 16, startPoint y: 300, endPoint x: 30, endPoint y: 269, distance: 34.0
click at [30, 269] on div "grid" at bounding box center [19, 288] width 36 height 71
click at [17, 300] on icon "grid" at bounding box center [18, 303] width 18 height 18
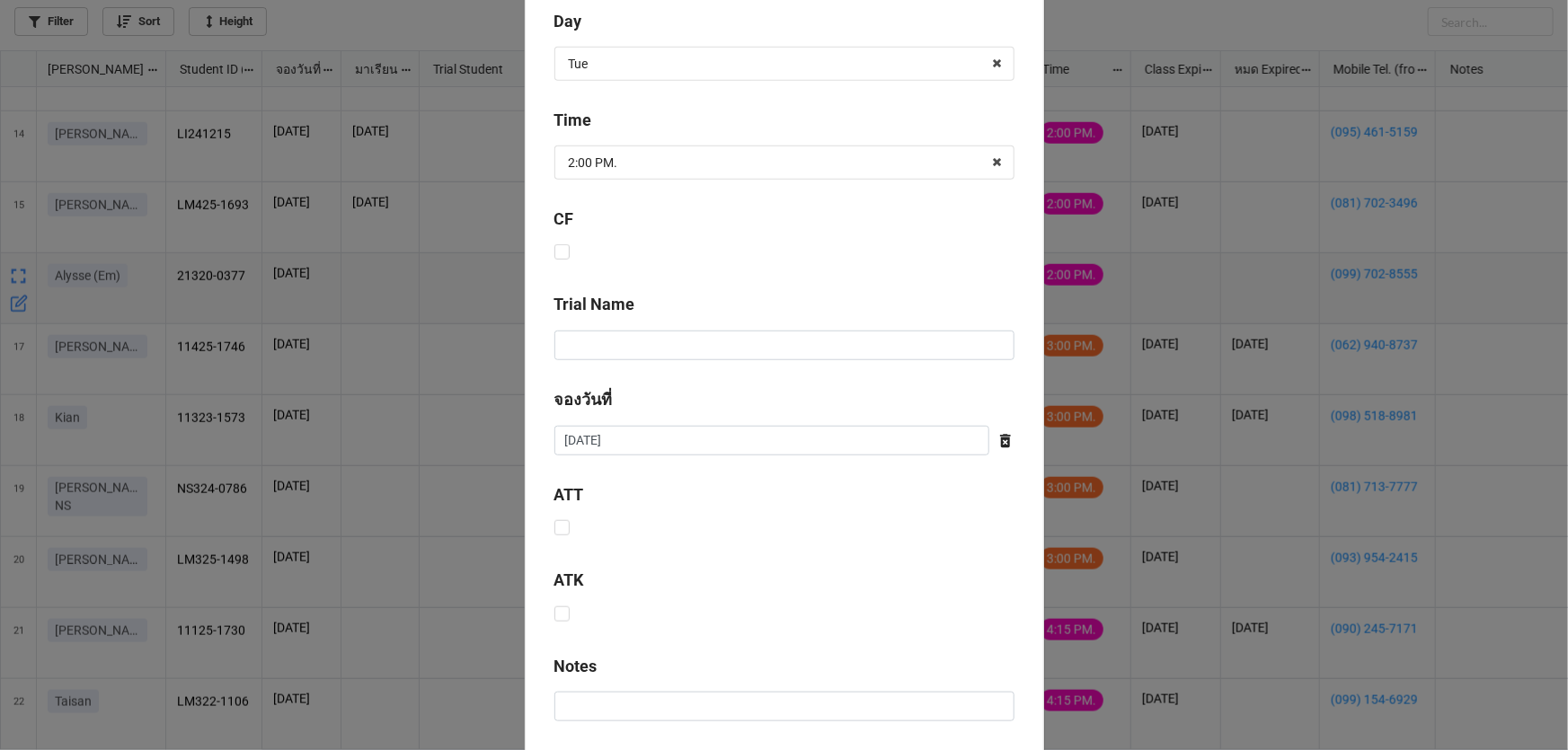
scroll to position [653, 0]
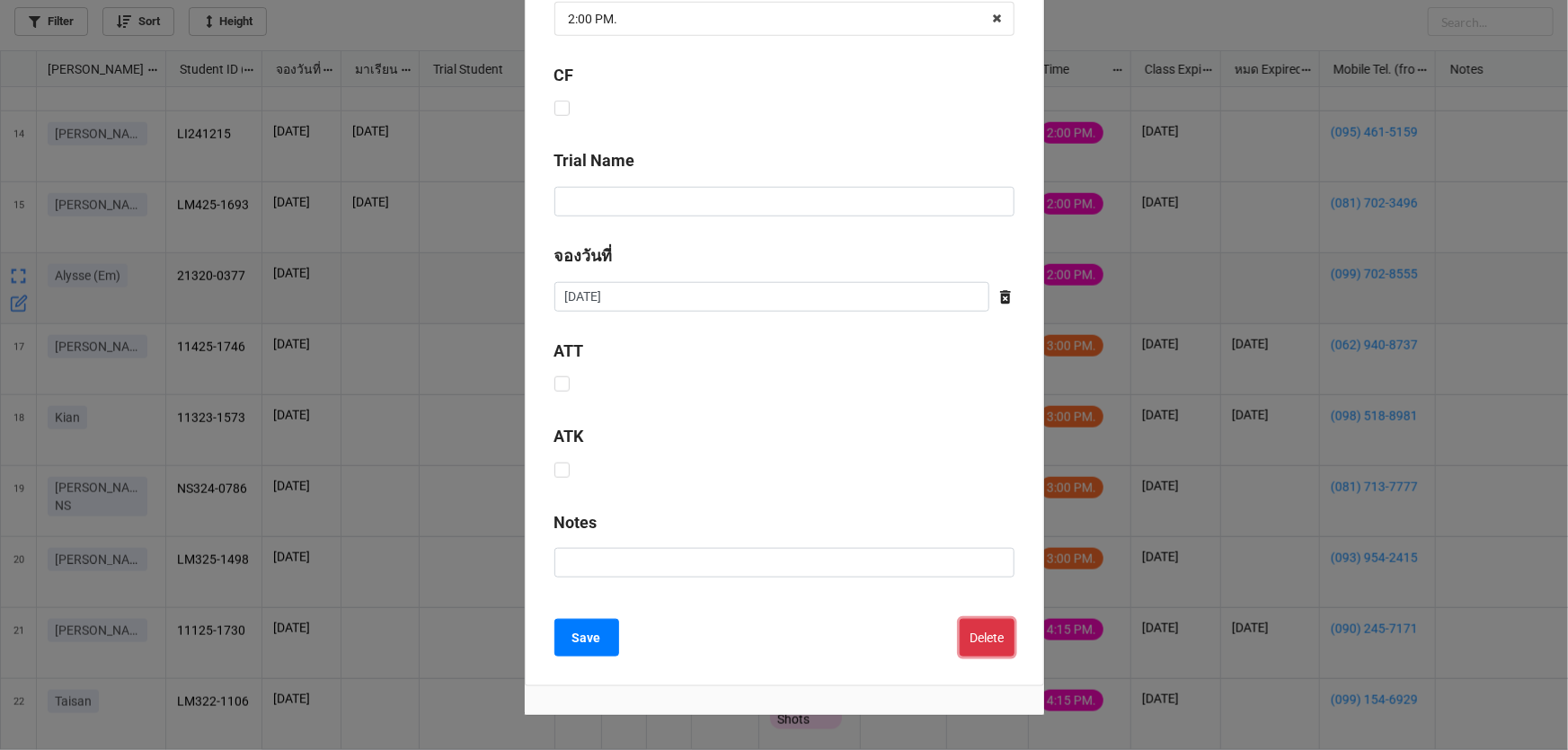
click at [971, 638] on button "Delete" at bounding box center [987, 638] width 55 height 38
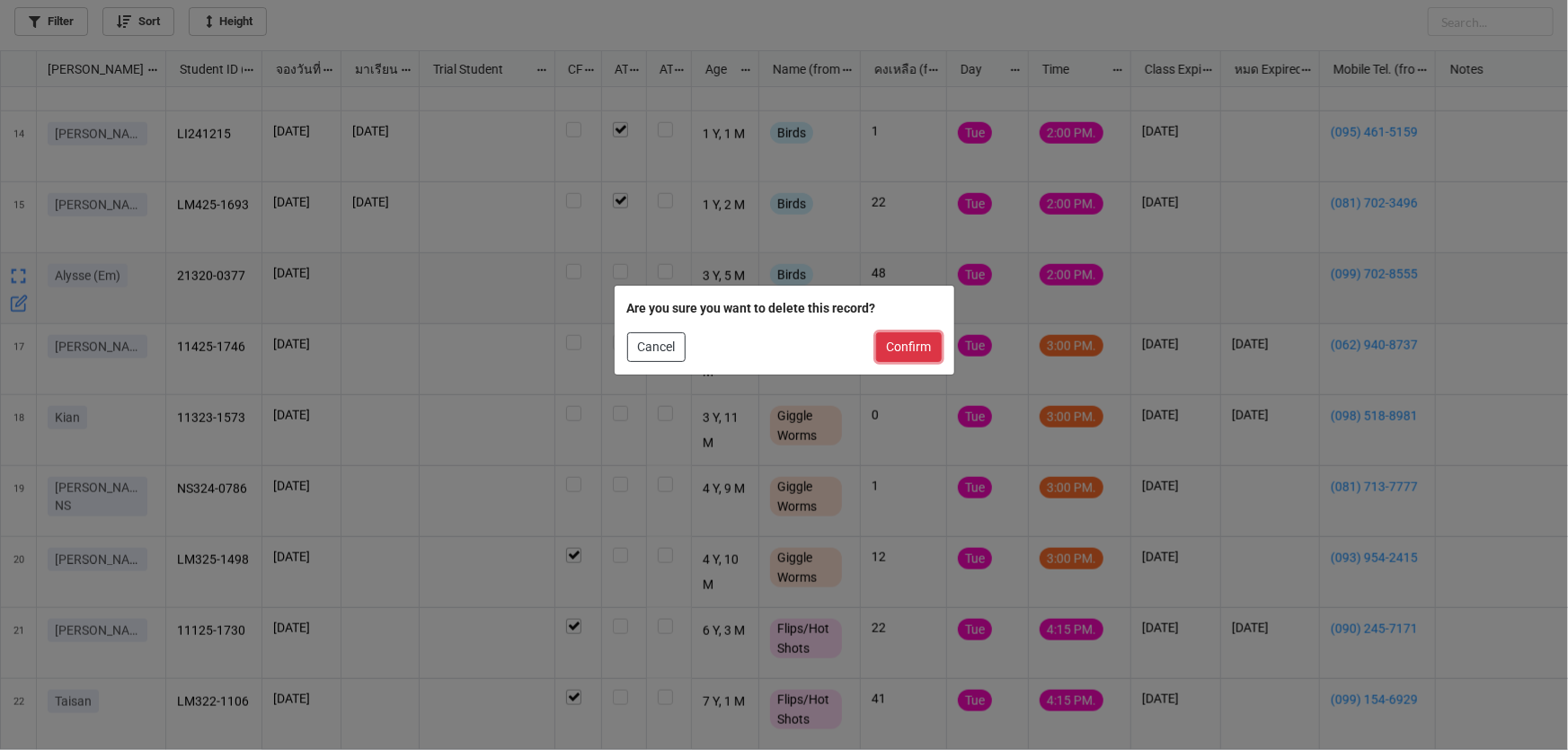
click at [920, 350] on button "Confirm" at bounding box center [908, 348] width 65 height 30
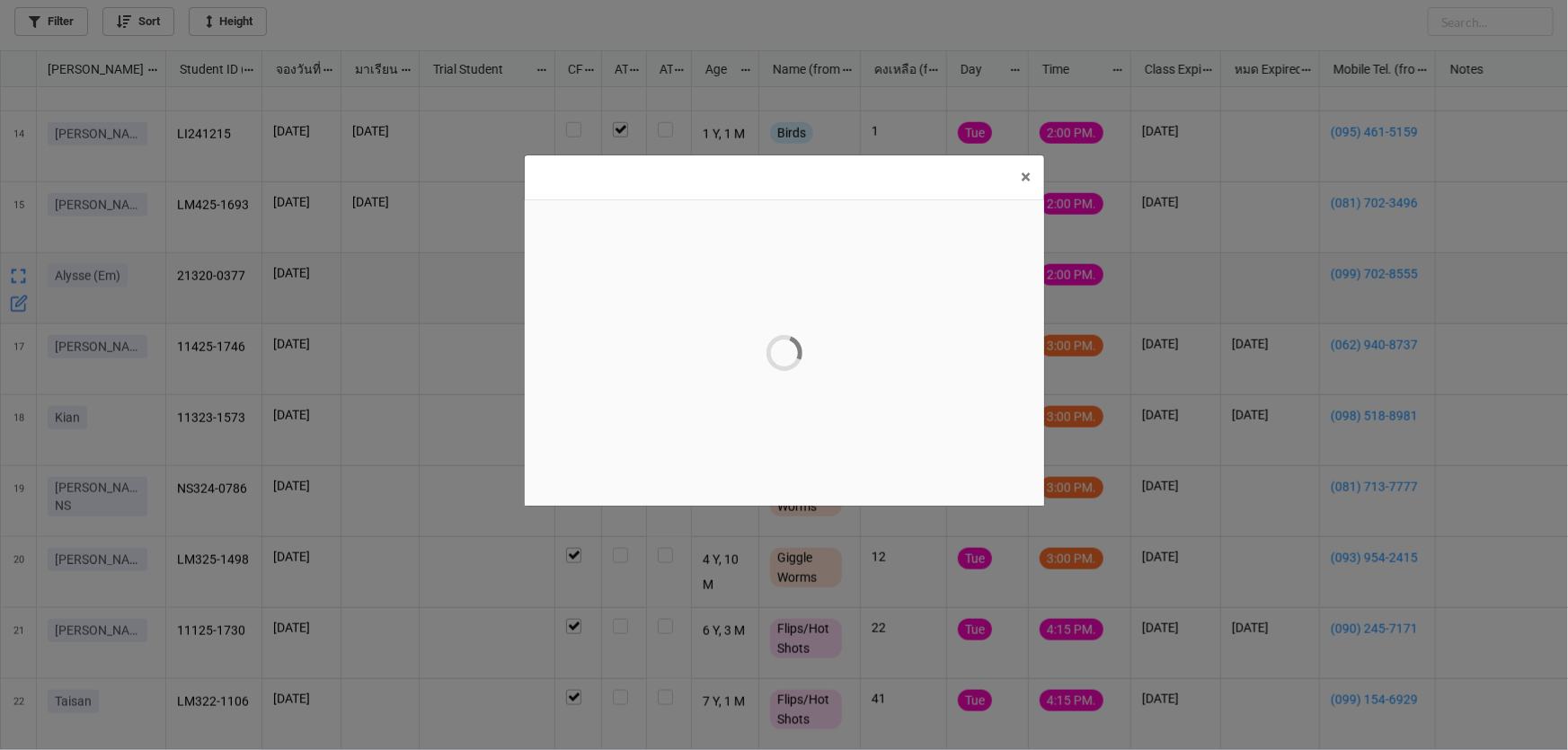
scroll to position [0, 0]
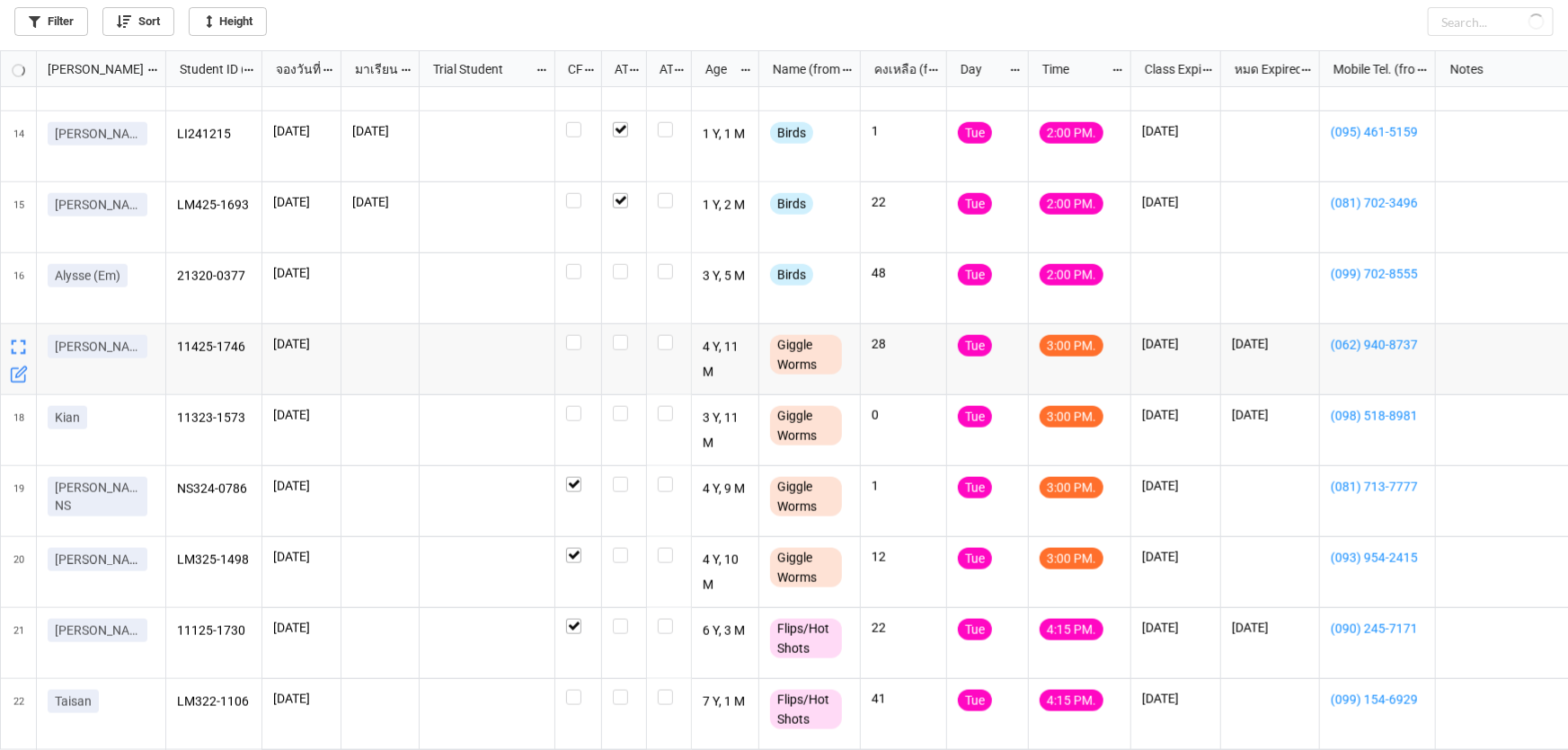
checkbox input "true"
checkbox input "false"
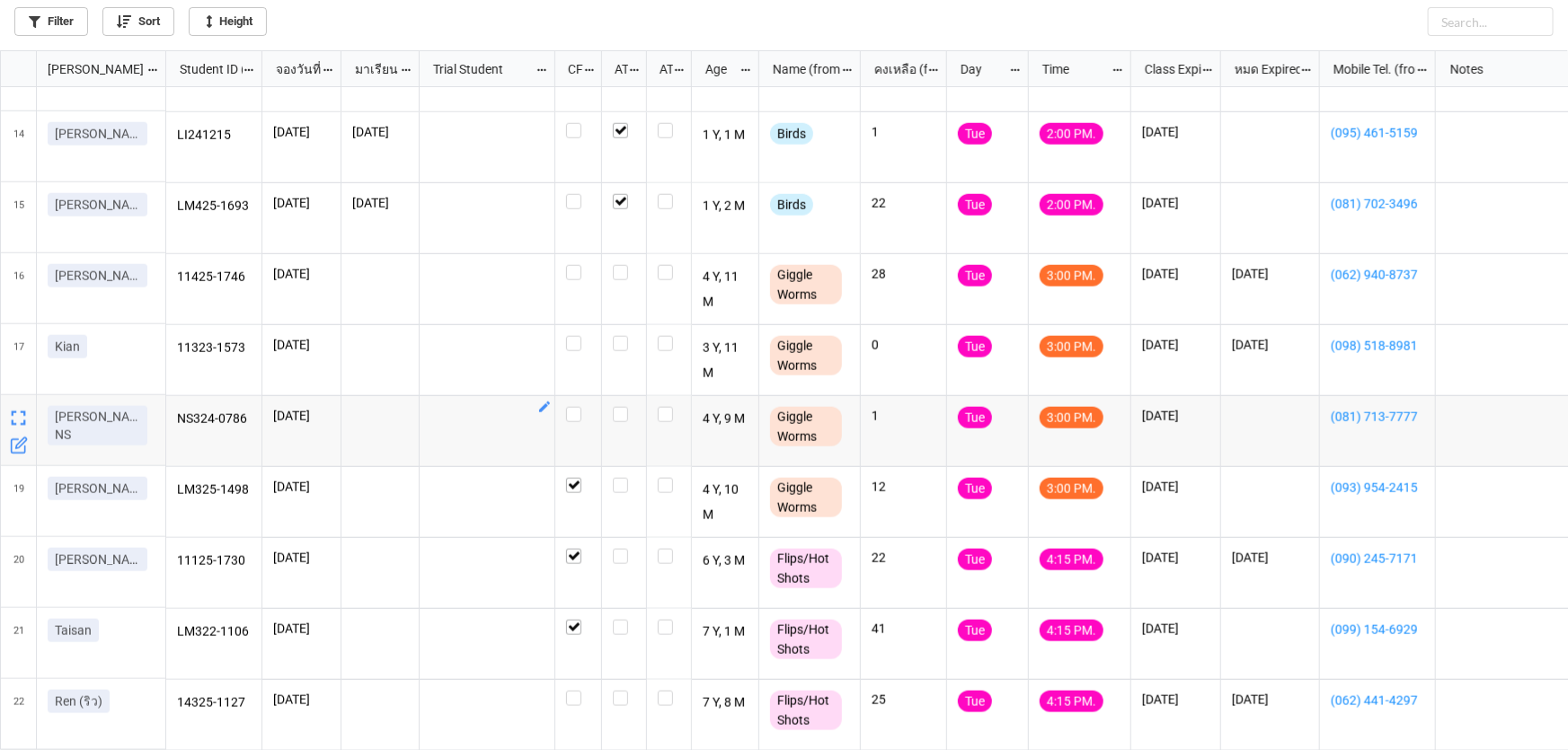
scroll to position [907, 0]
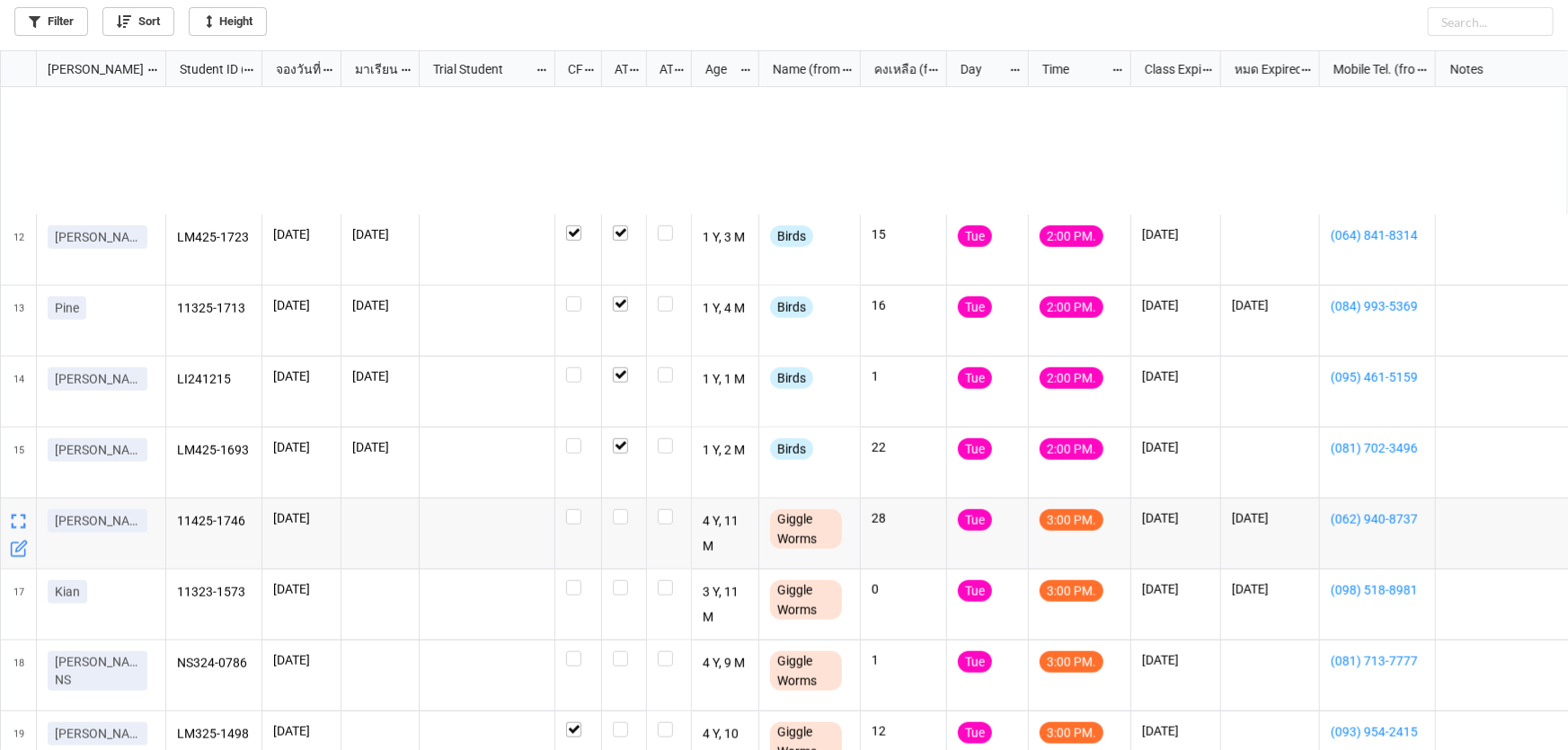
scroll to position [978, 0]
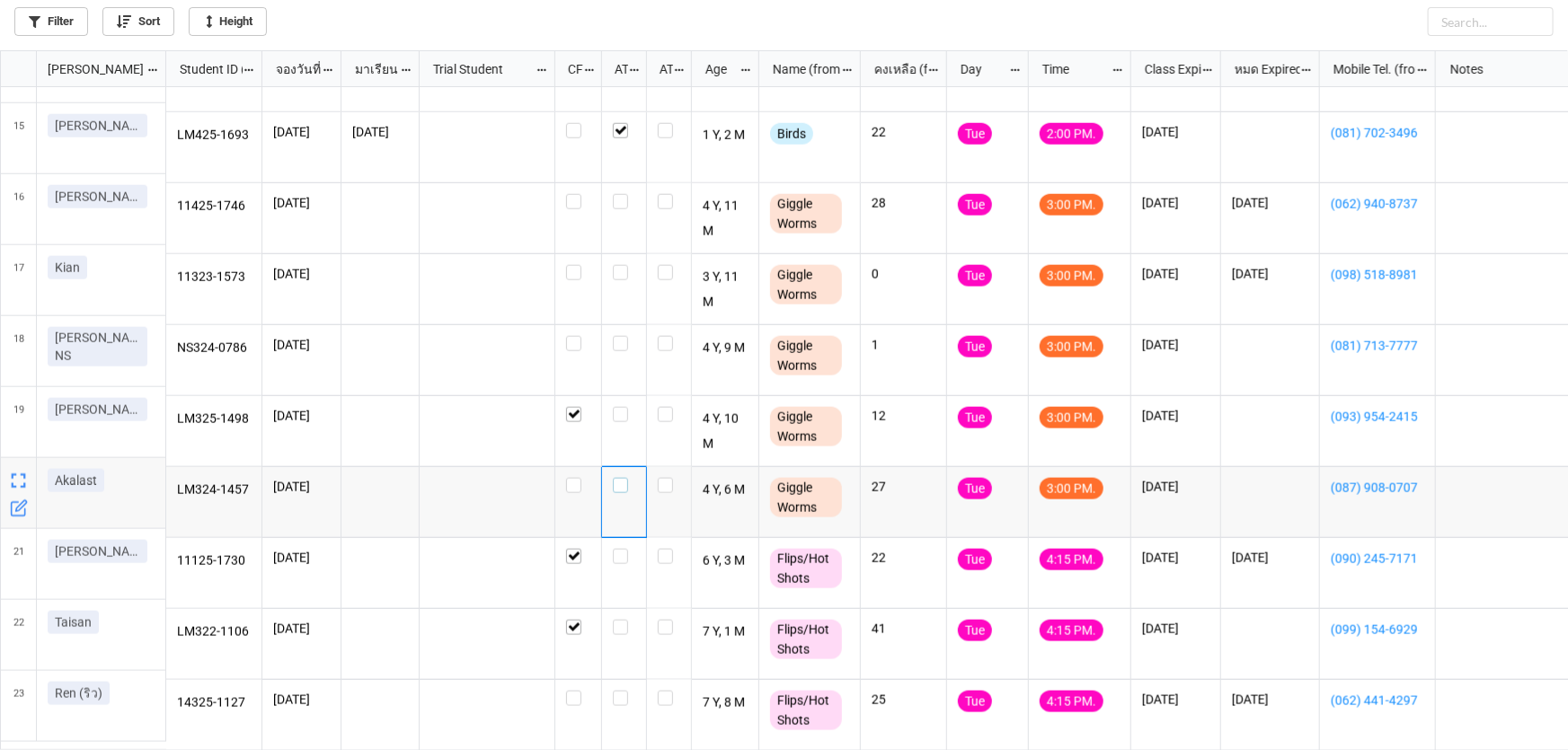
click at [619, 478] on label "grid" at bounding box center [624, 478] width 23 height 0
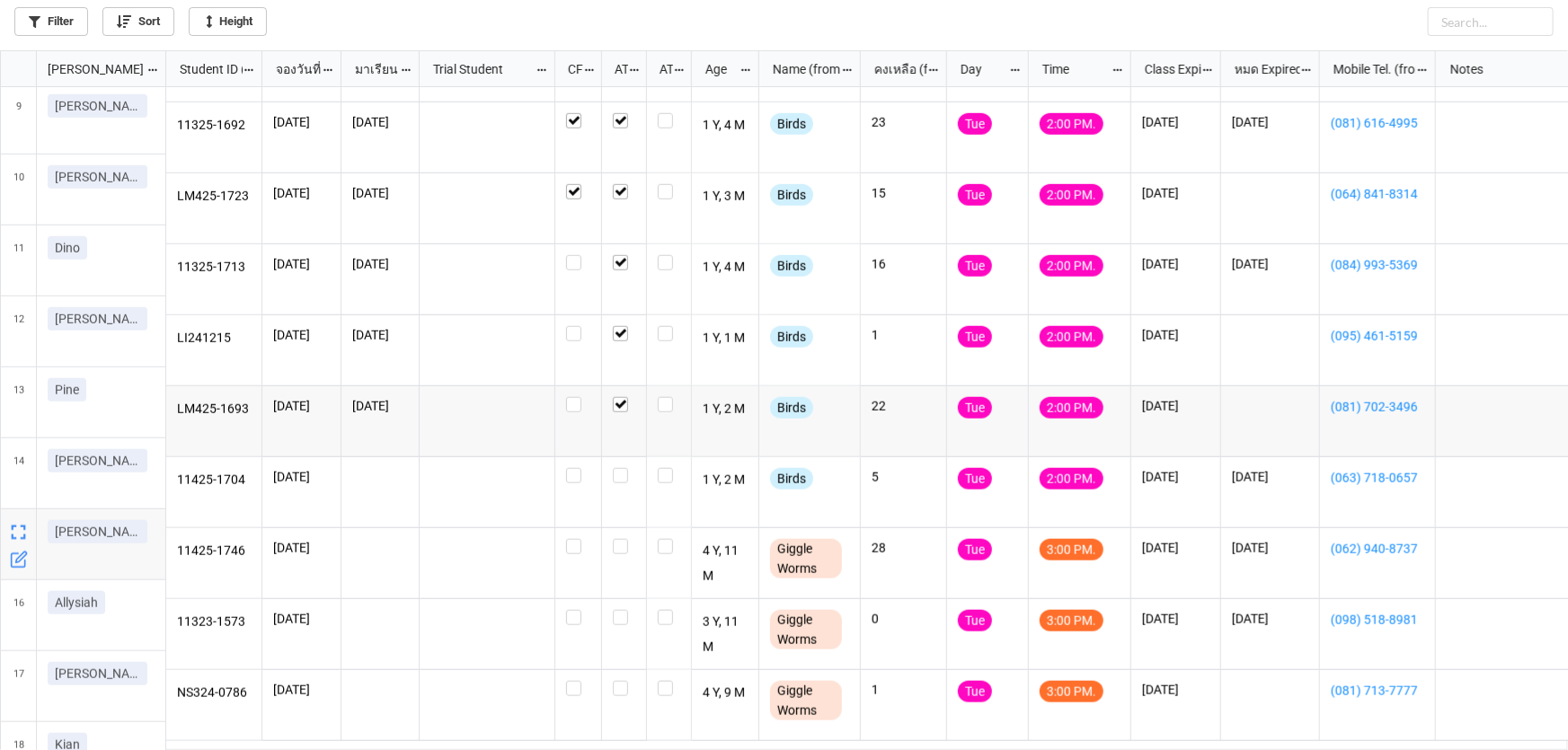
scroll to position [735, 0]
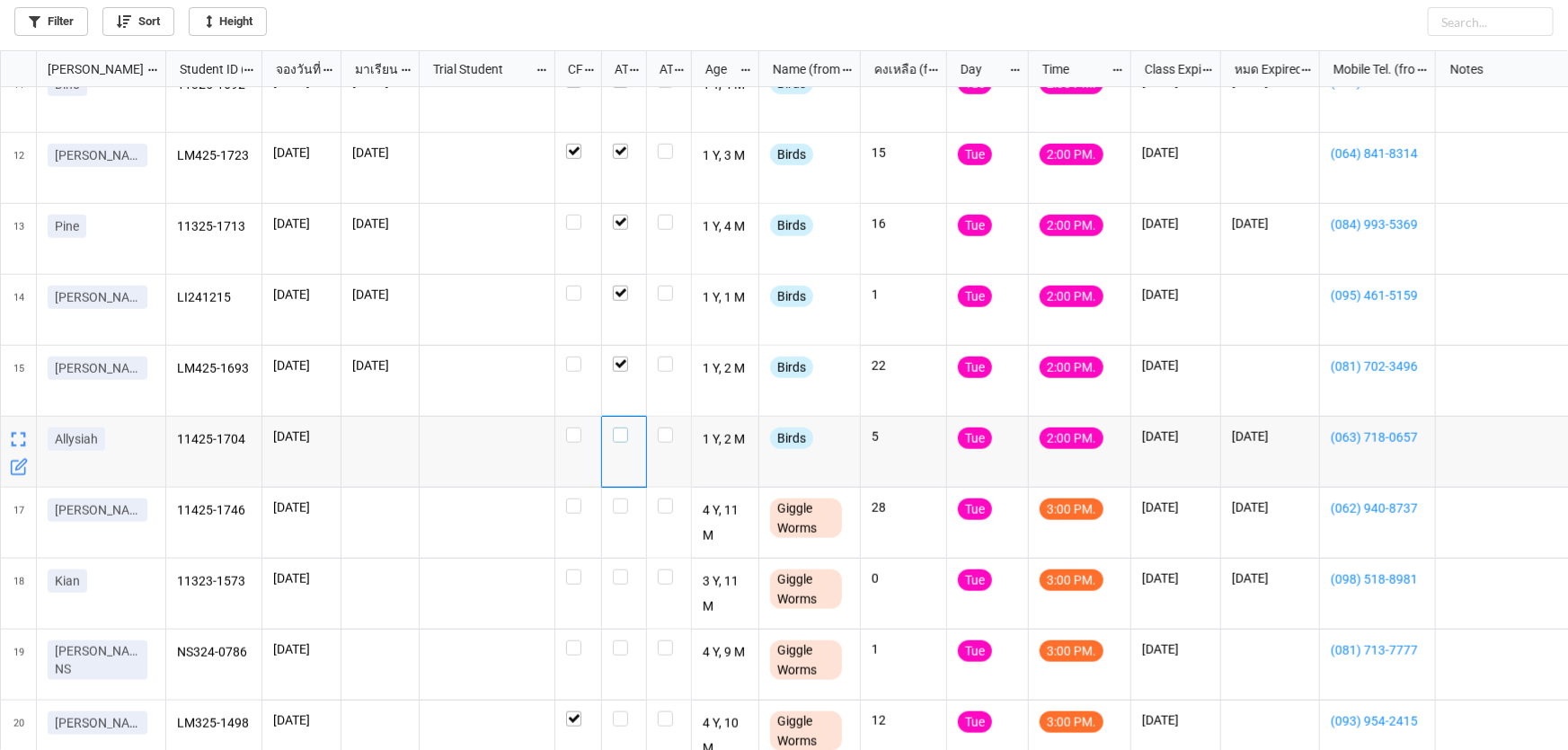
click at [618, 428] on label "grid" at bounding box center [624, 428] width 23 height 0
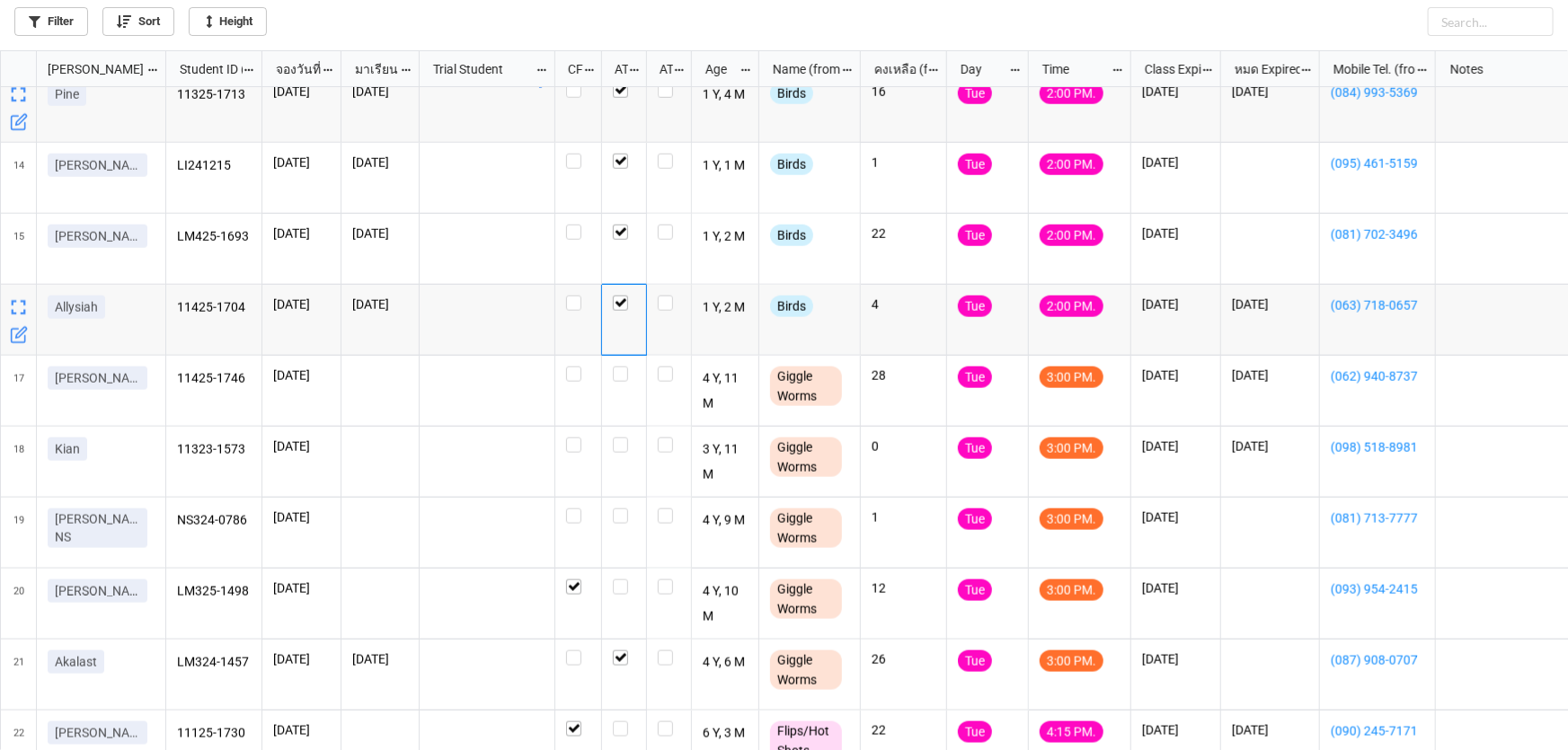
scroll to position [898, 0]
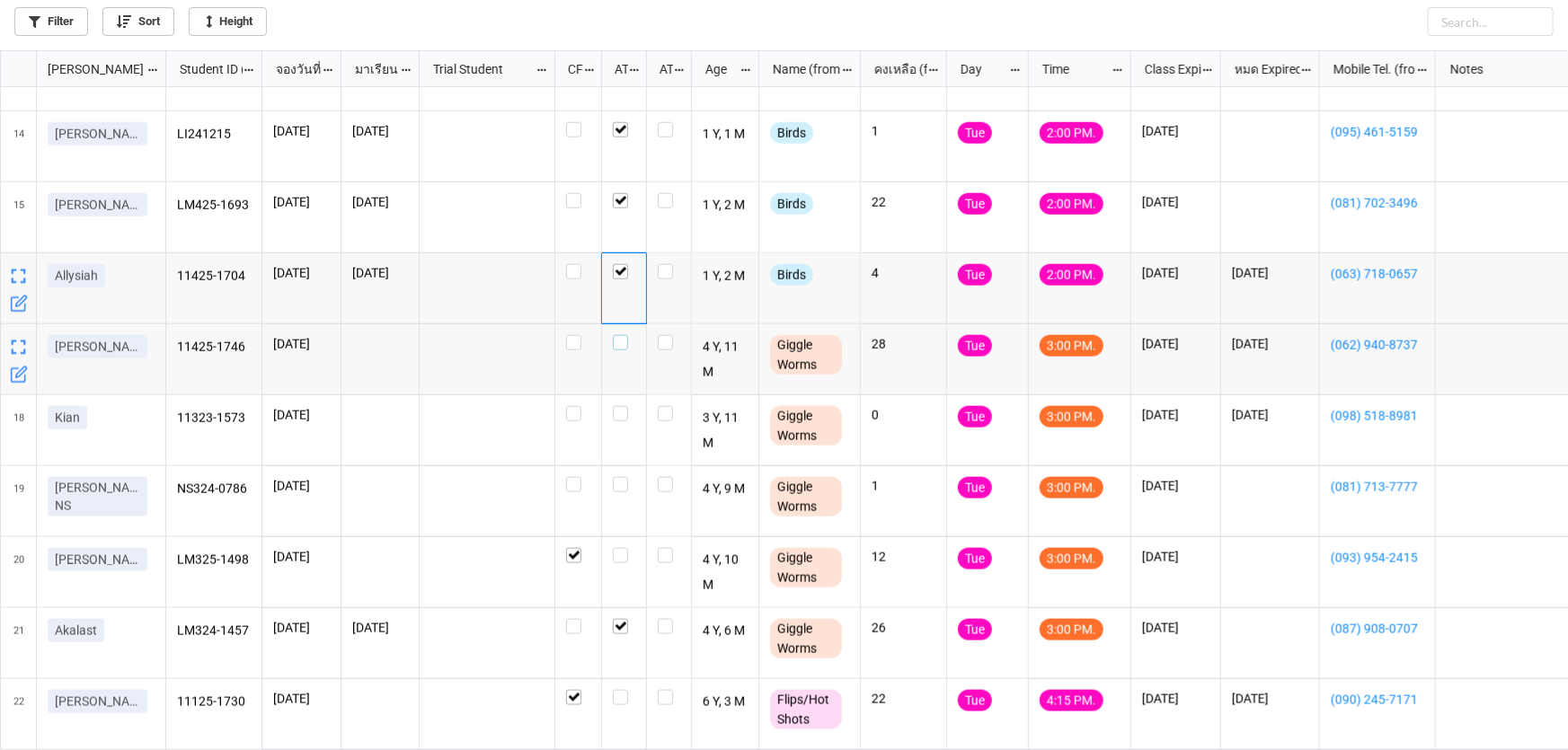
click at [624, 335] on label "grid" at bounding box center [624, 335] width 23 height 0
click at [620, 406] on label "grid" at bounding box center [624, 406] width 23 height 0
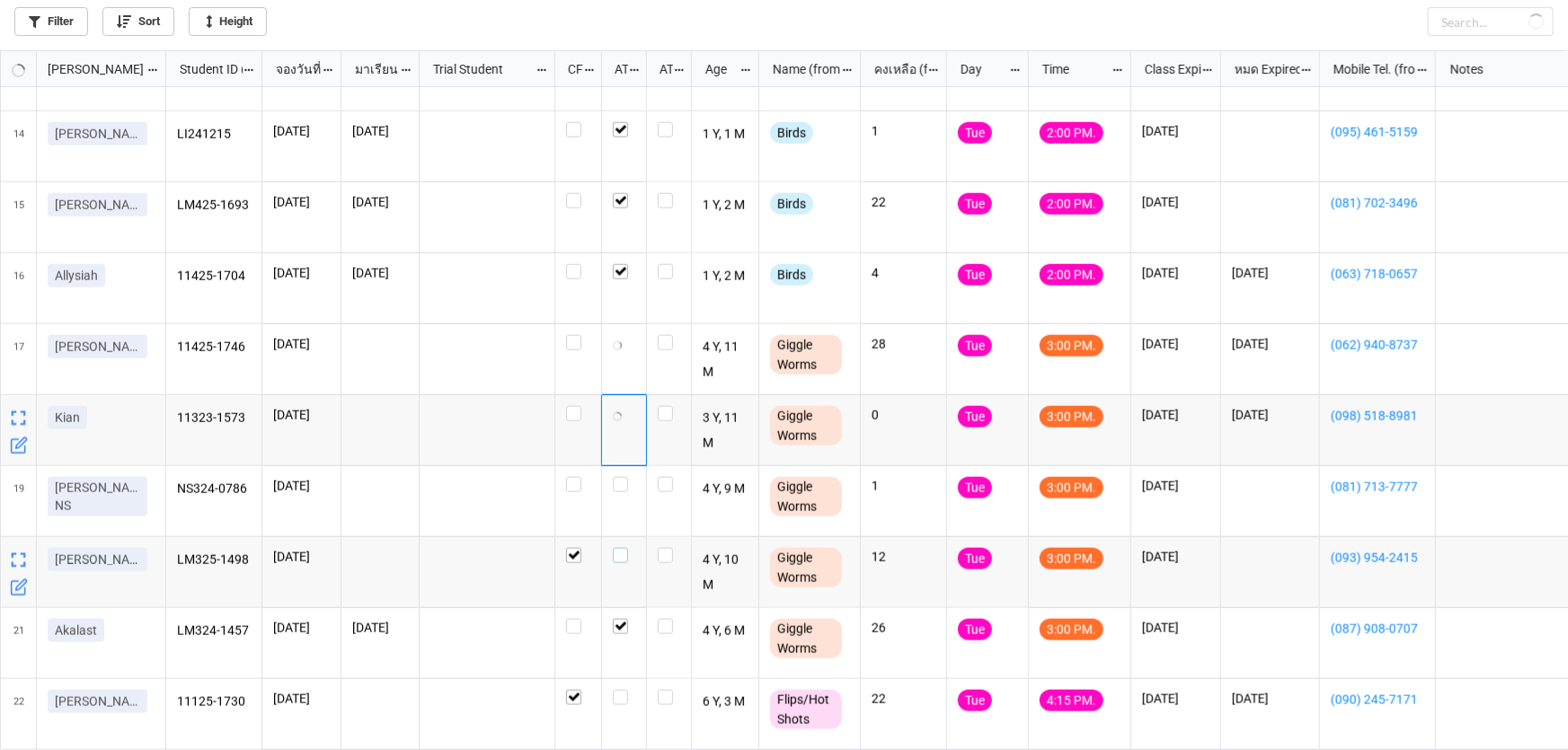
click at [620, 548] on label "grid" at bounding box center [624, 548] width 23 height 0
checkbox input "true"
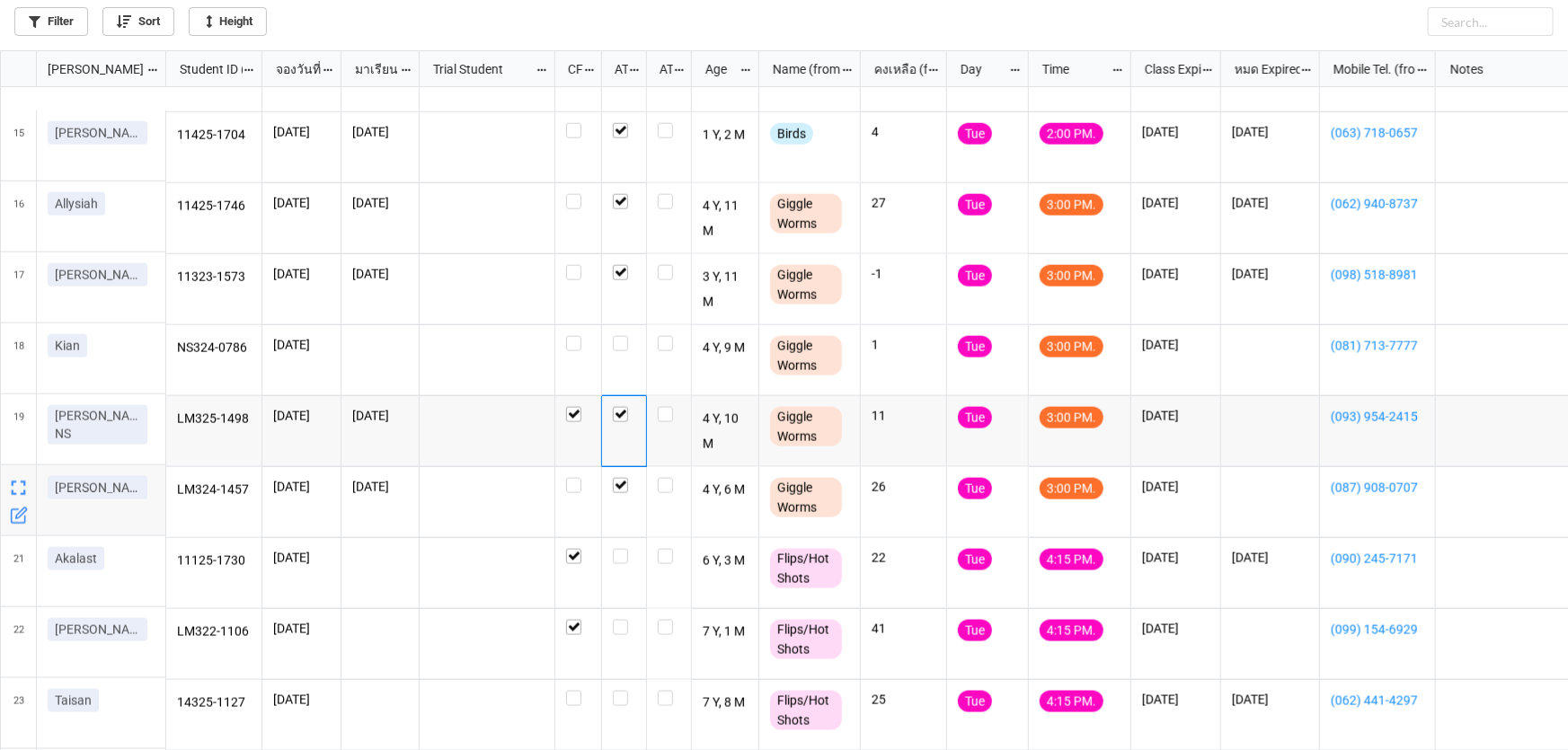
scroll to position [1048, 0]
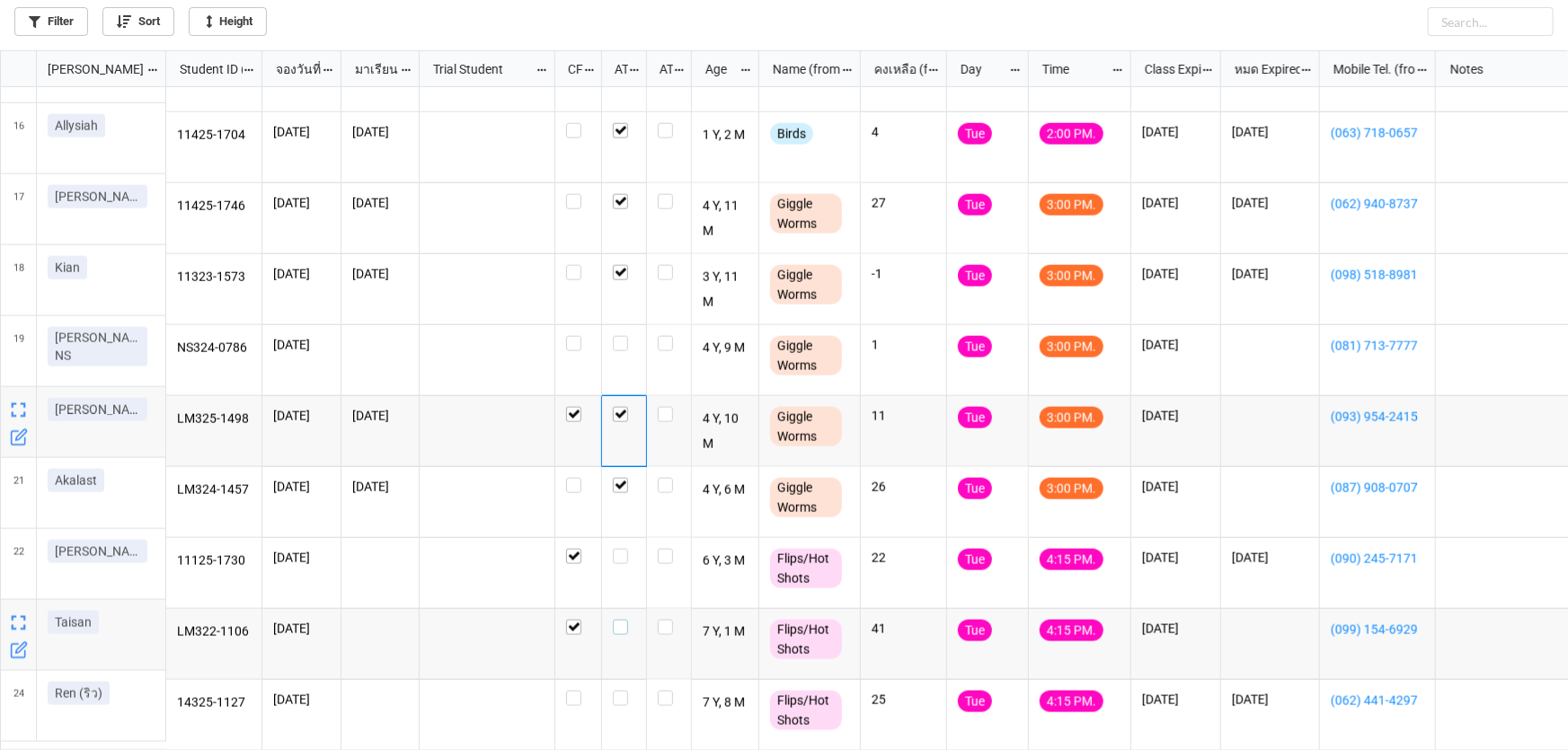
click at [618, 620] on label "grid" at bounding box center [624, 620] width 23 height 0
click at [620, 336] on label "grid" at bounding box center [624, 336] width 23 height 0
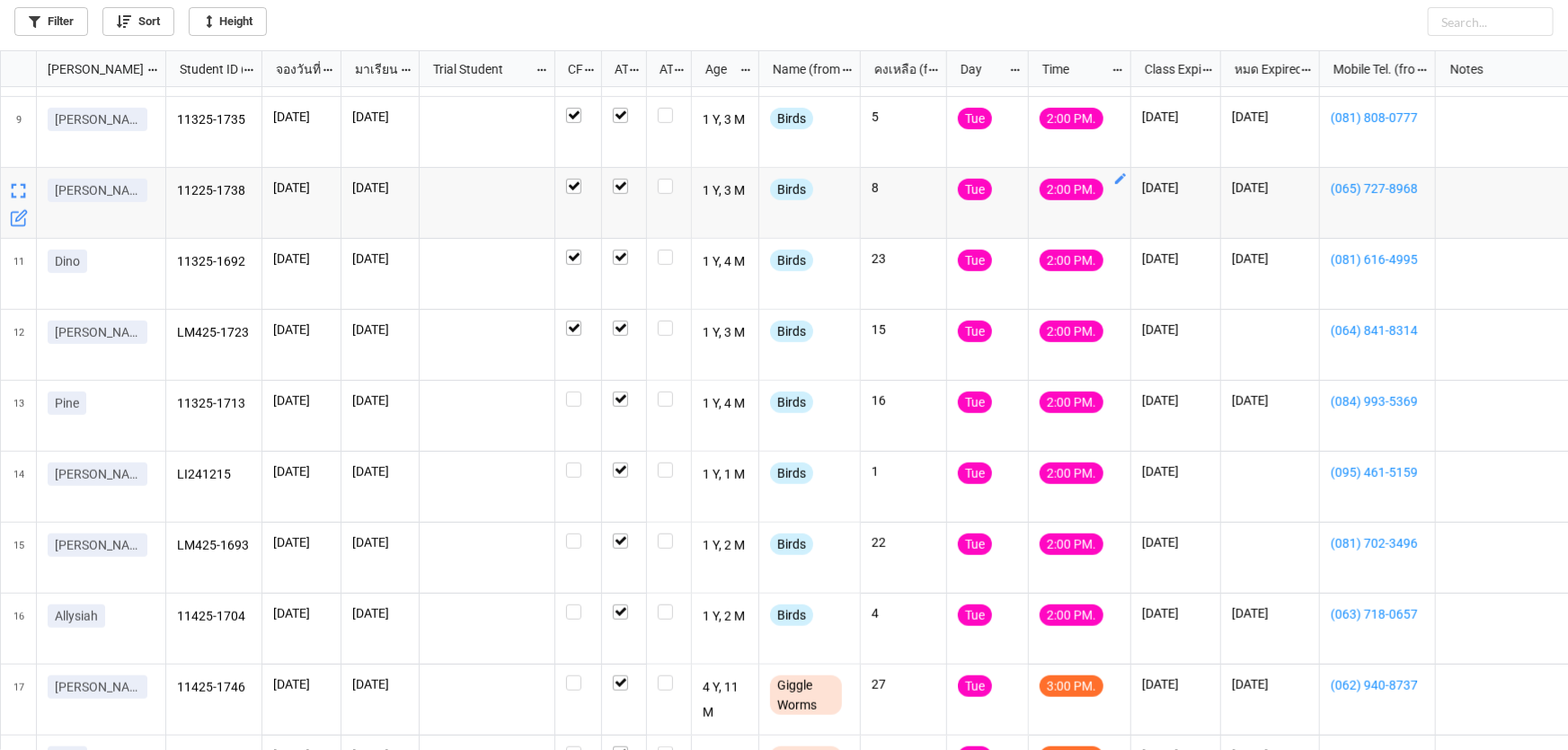
scroll to position [0, 0]
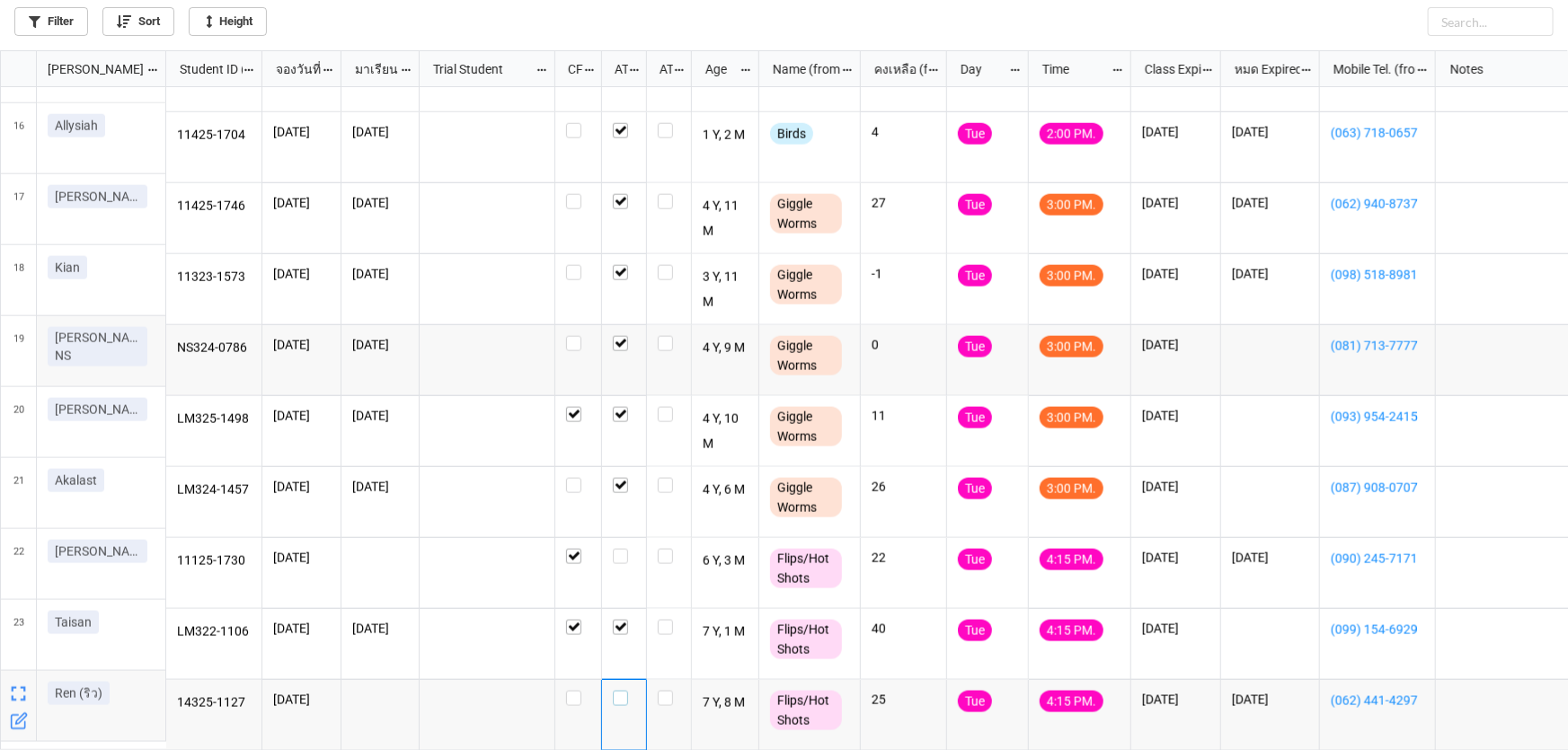
click at [620, 690] on label "grid" at bounding box center [624, 690] width 23 height 0
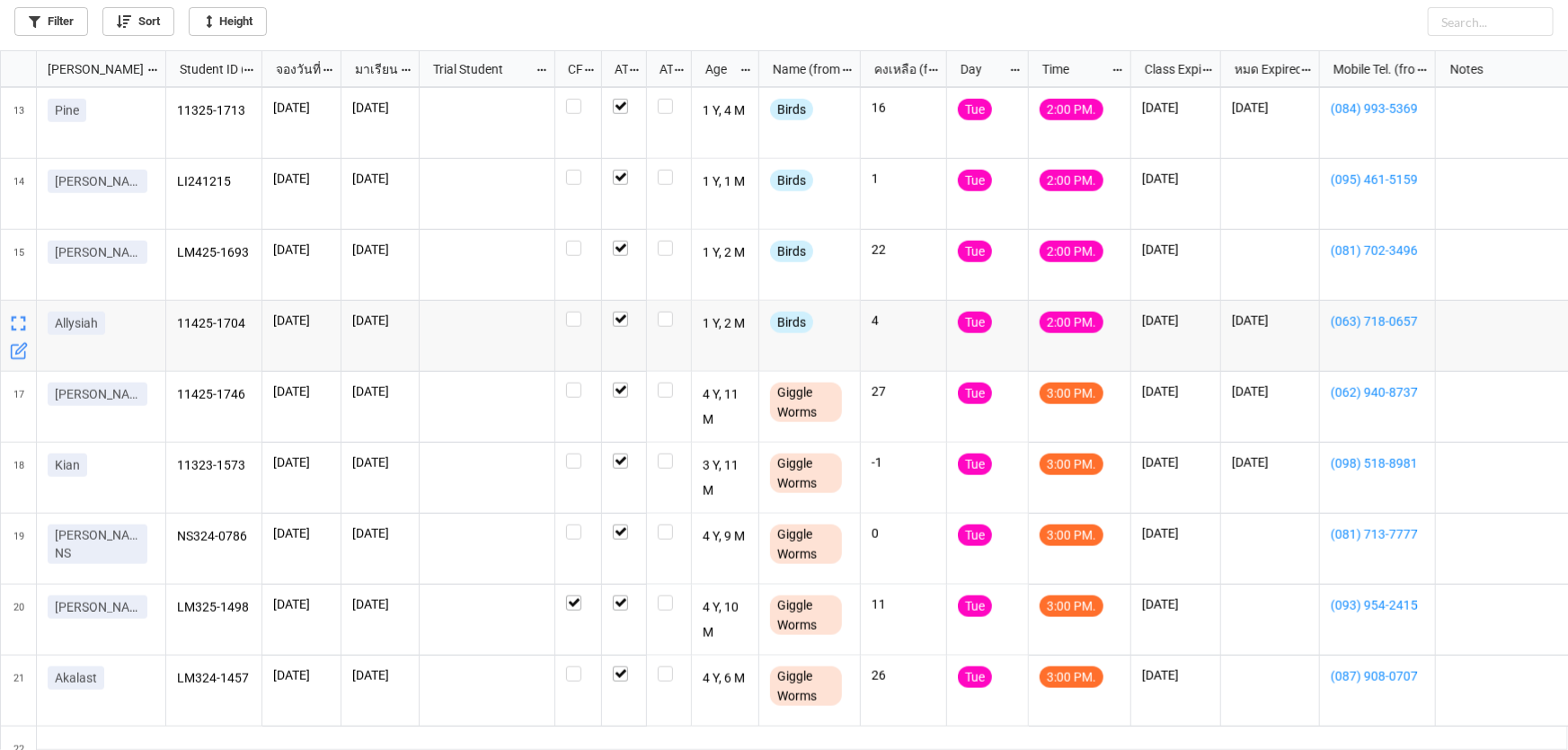
scroll to position [1048, 0]
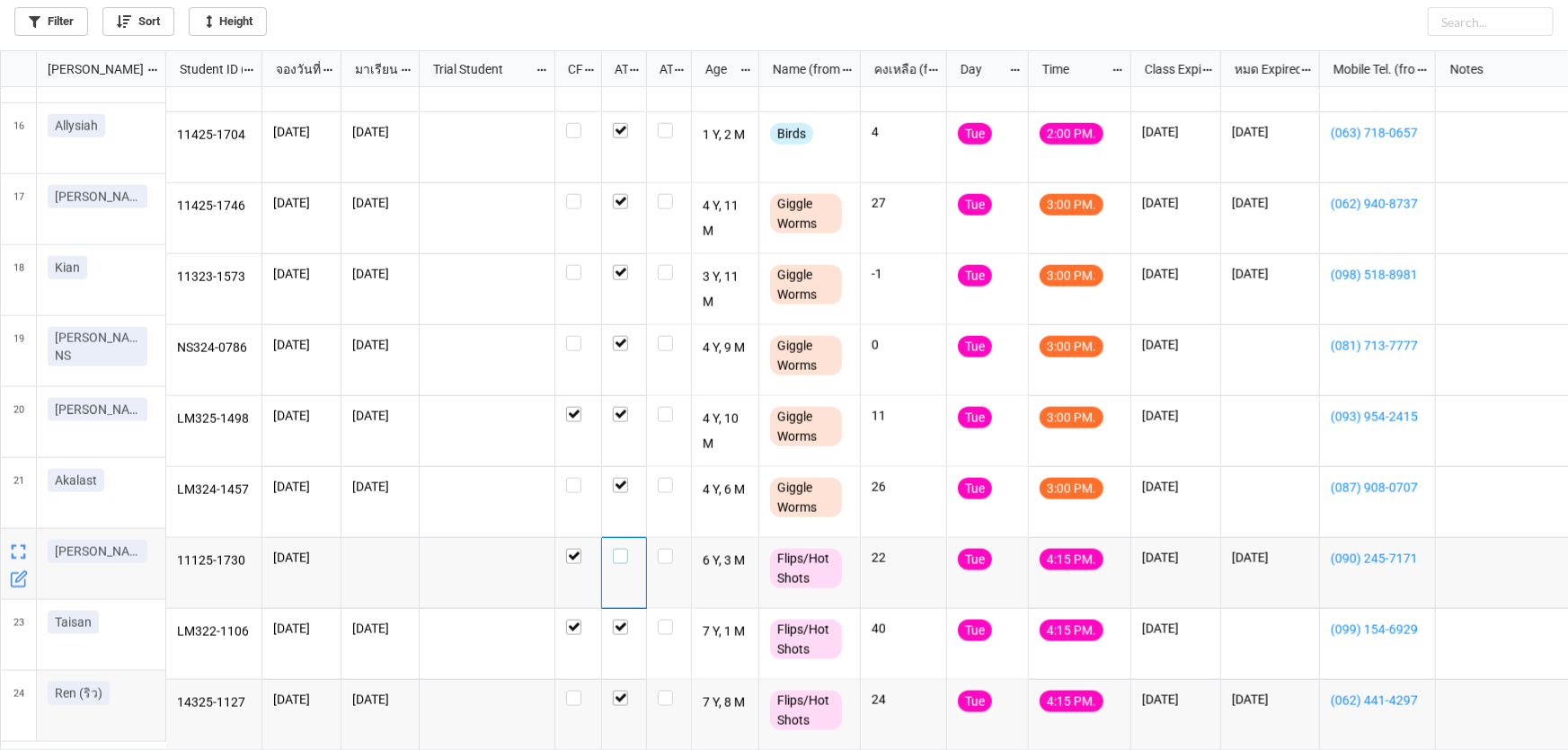
click at [622, 549] on label "grid" at bounding box center [624, 549] width 23 height 0
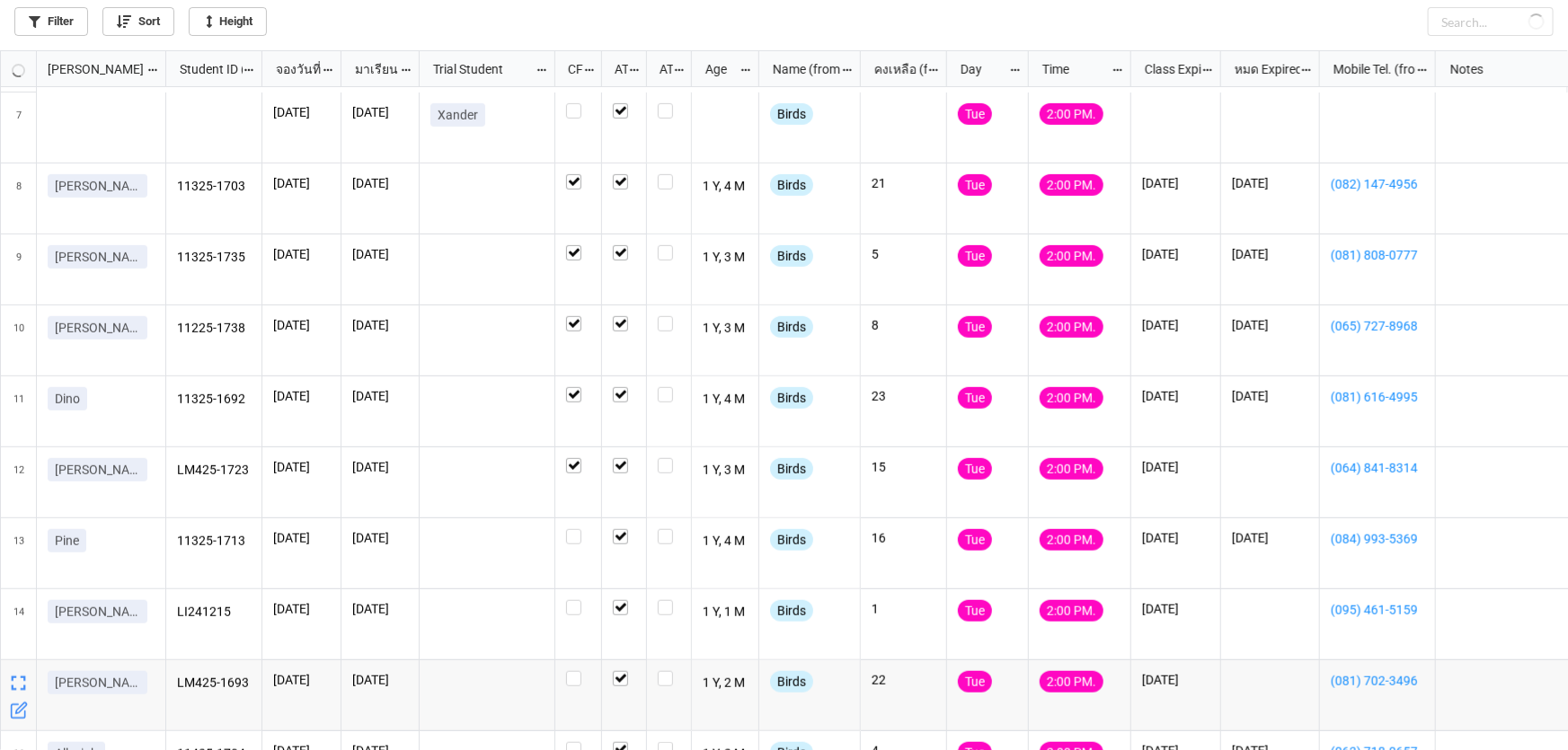
scroll to position [314, 0]
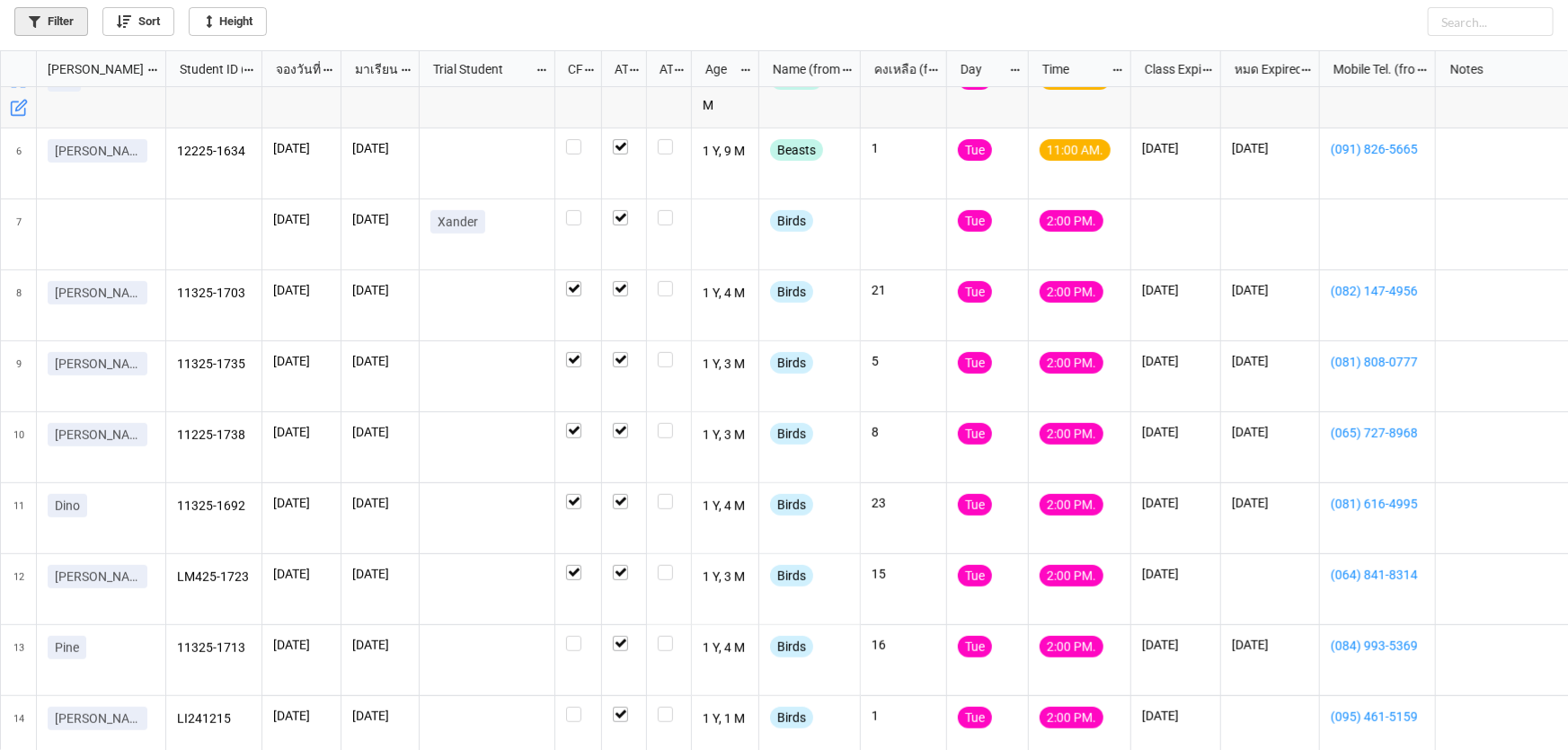
click at [72, 26] on link "Filter" at bounding box center [51, 22] width 74 height 28
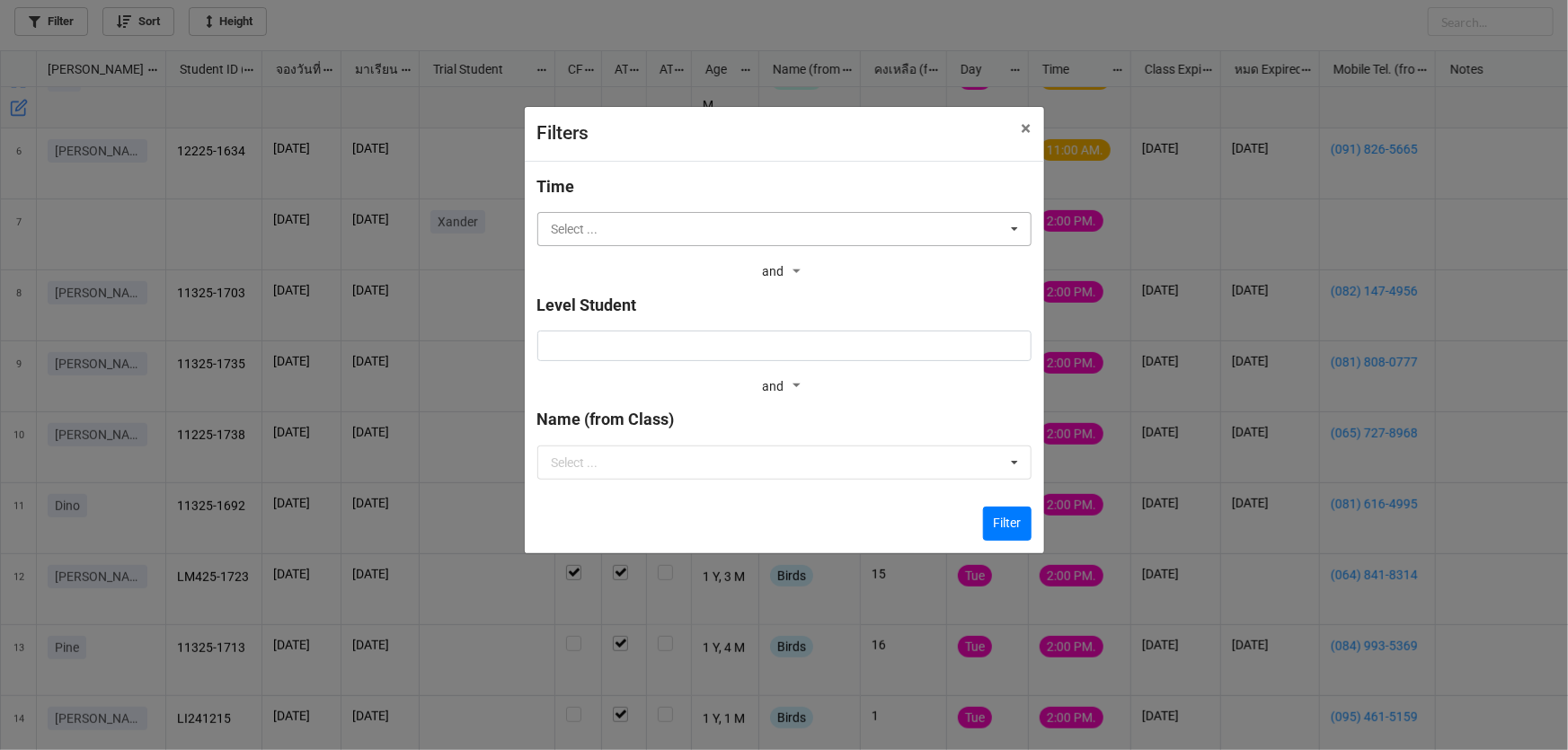
click at [944, 233] on input "text" at bounding box center [785, 229] width 492 height 32
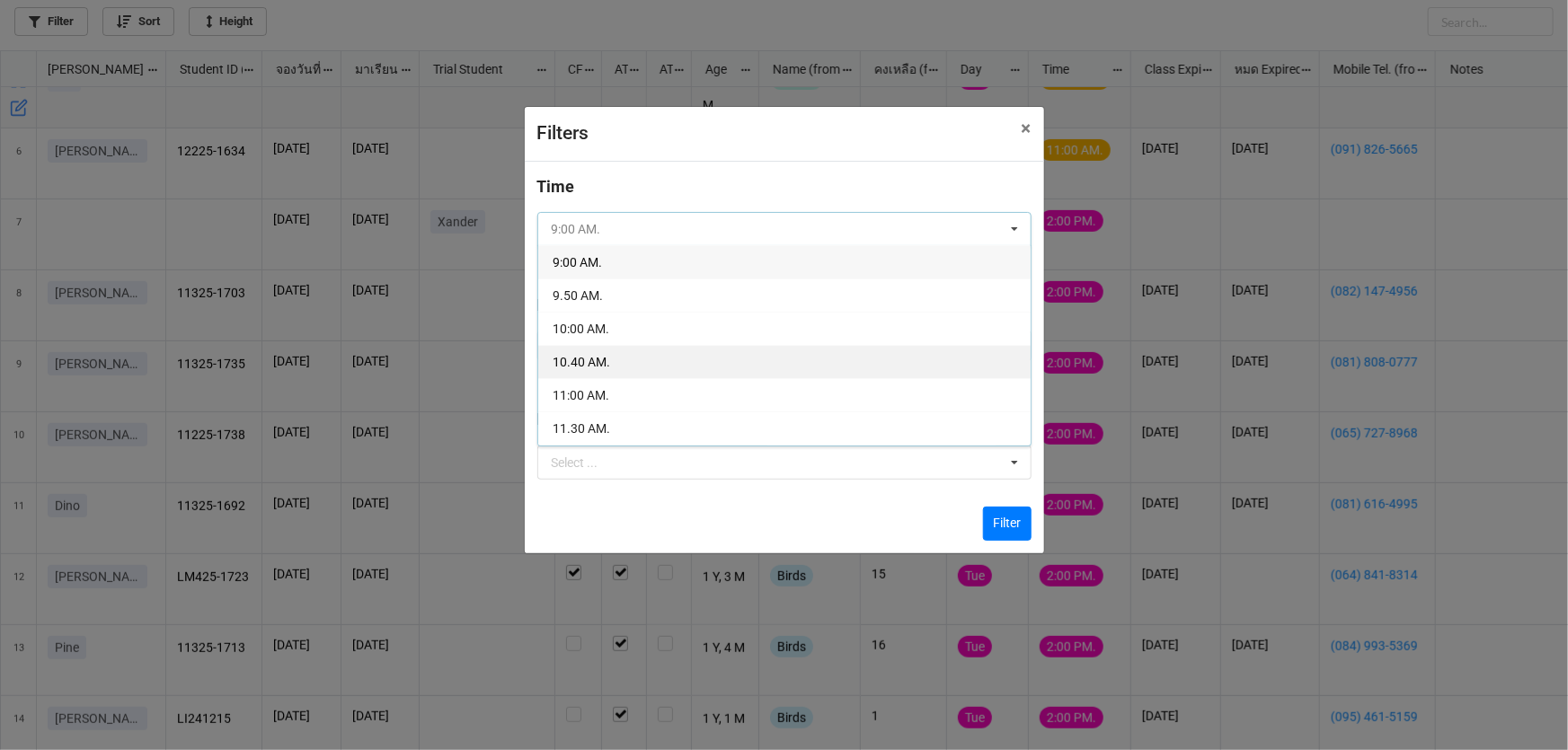
scroll to position [162, 0]
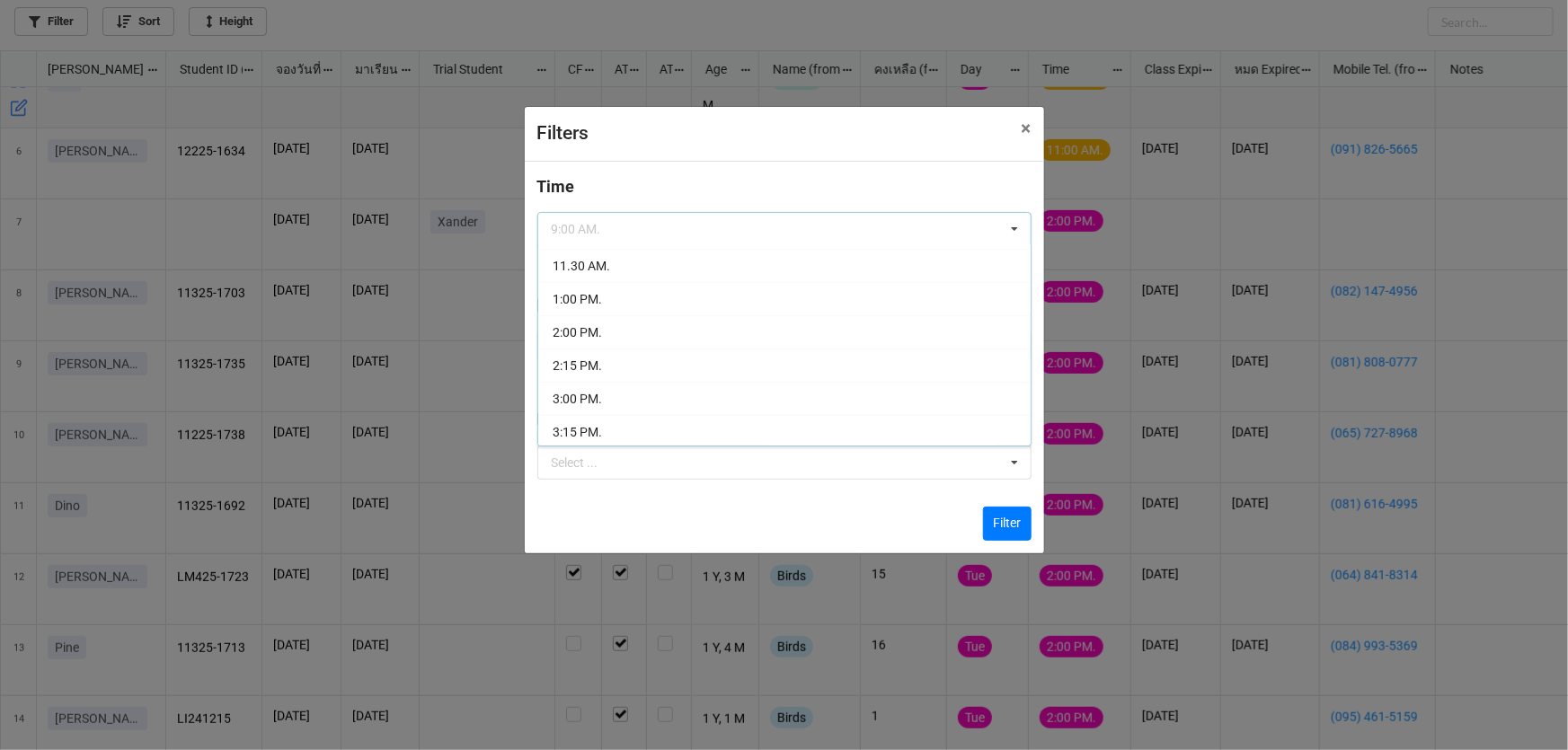
drag, startPoint x: 863, startPoint y: 328, endPoint x: 993, endPoint y: 439, distance: 170.9
click at [865, 328] on div "2:00 PM." at bounding box center [784, 332] width 492 height 33
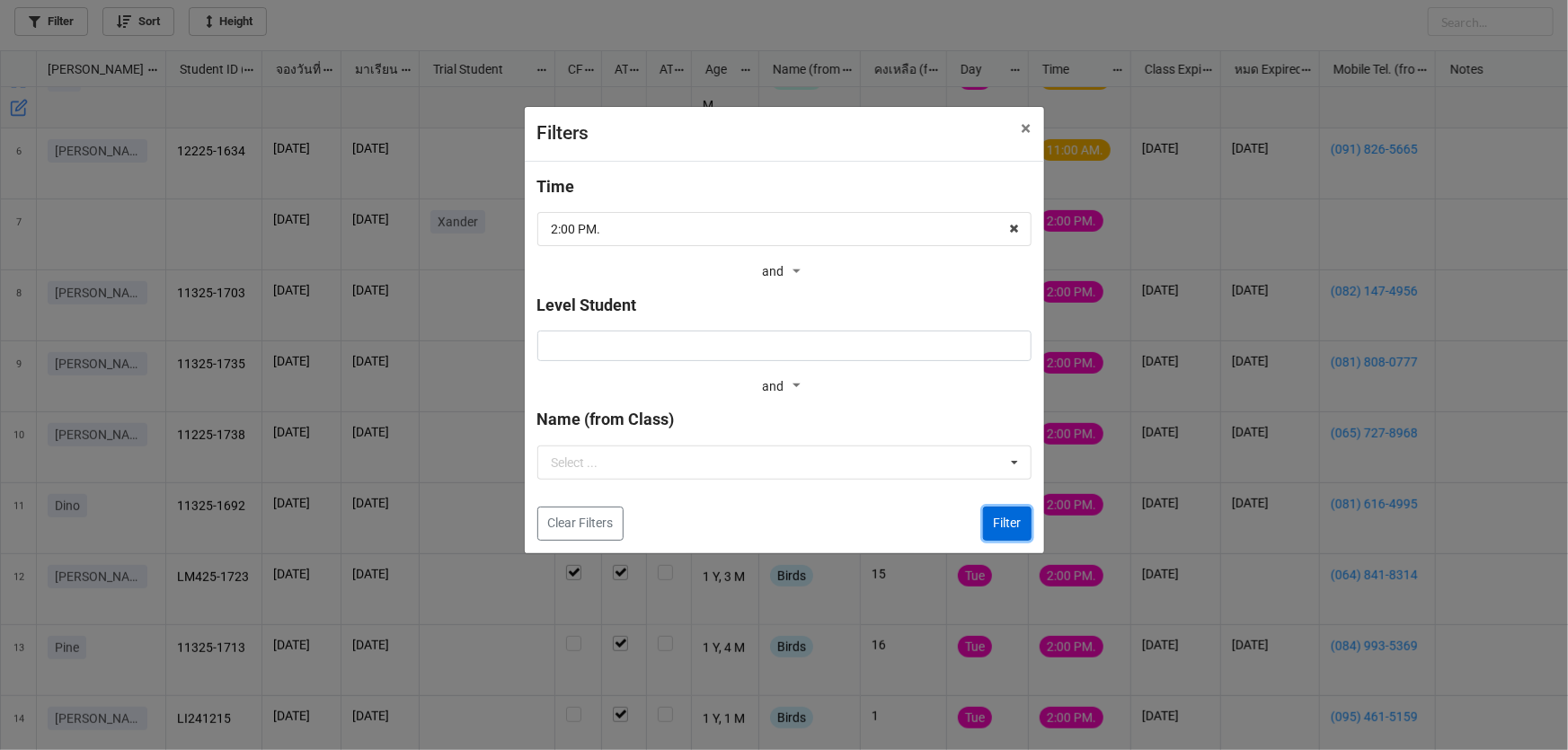
click at [1003, 529] on button "Filter" at bounding box center [1007, 523] width 48 height 34
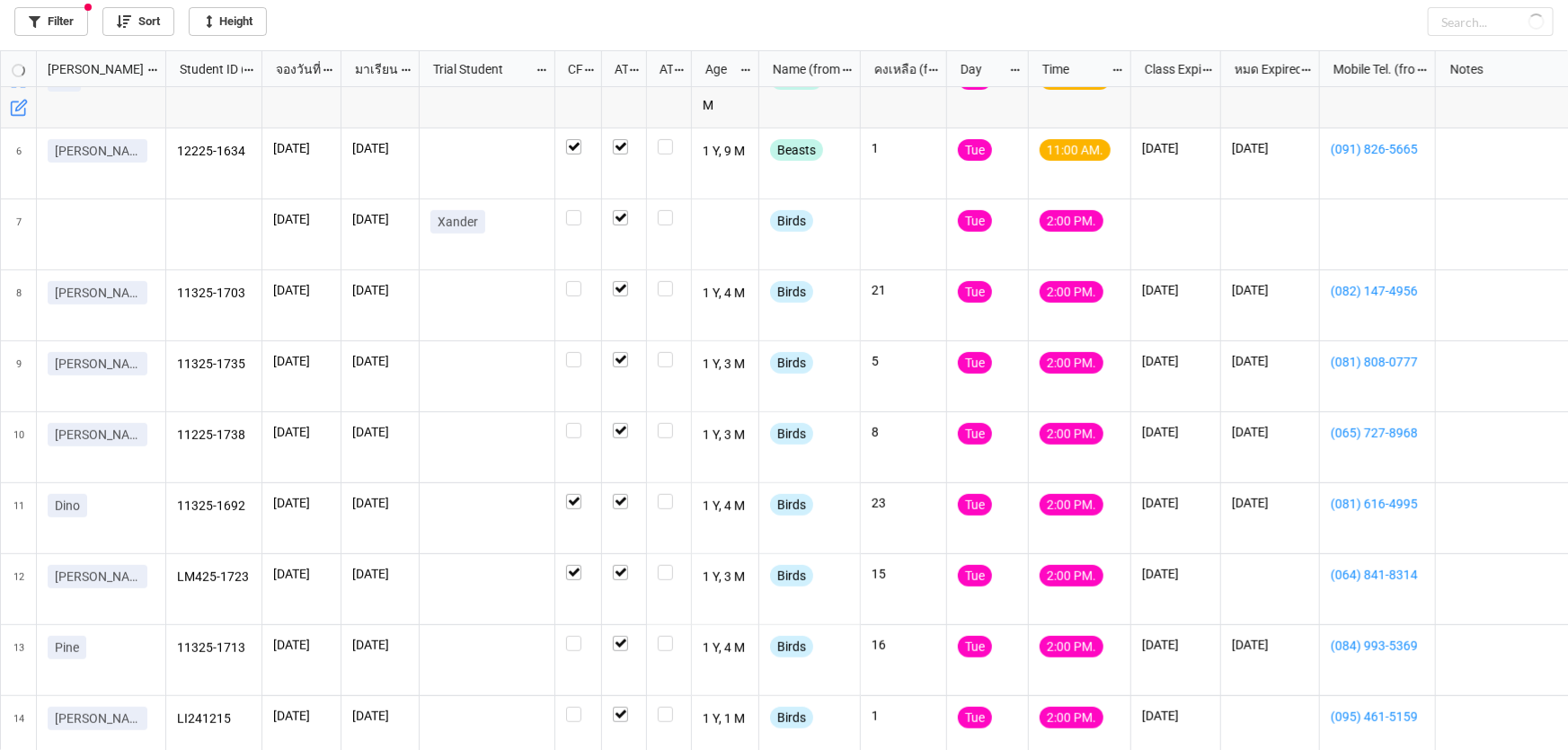
checkbox input "false"
checkbox input "true"
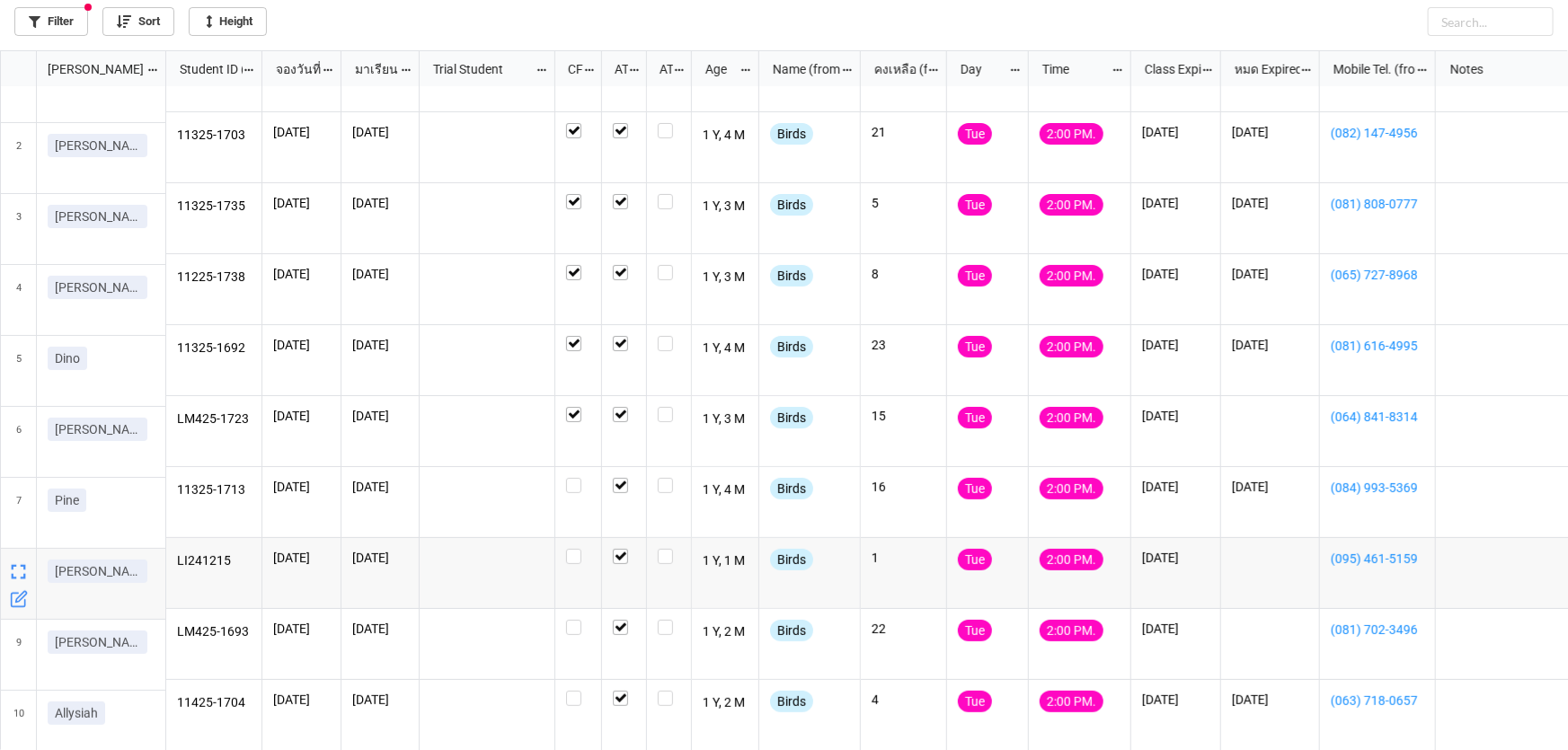
scroll to position [54, 0]
